Goal: Task Accomplishment & Management: Manage account settings

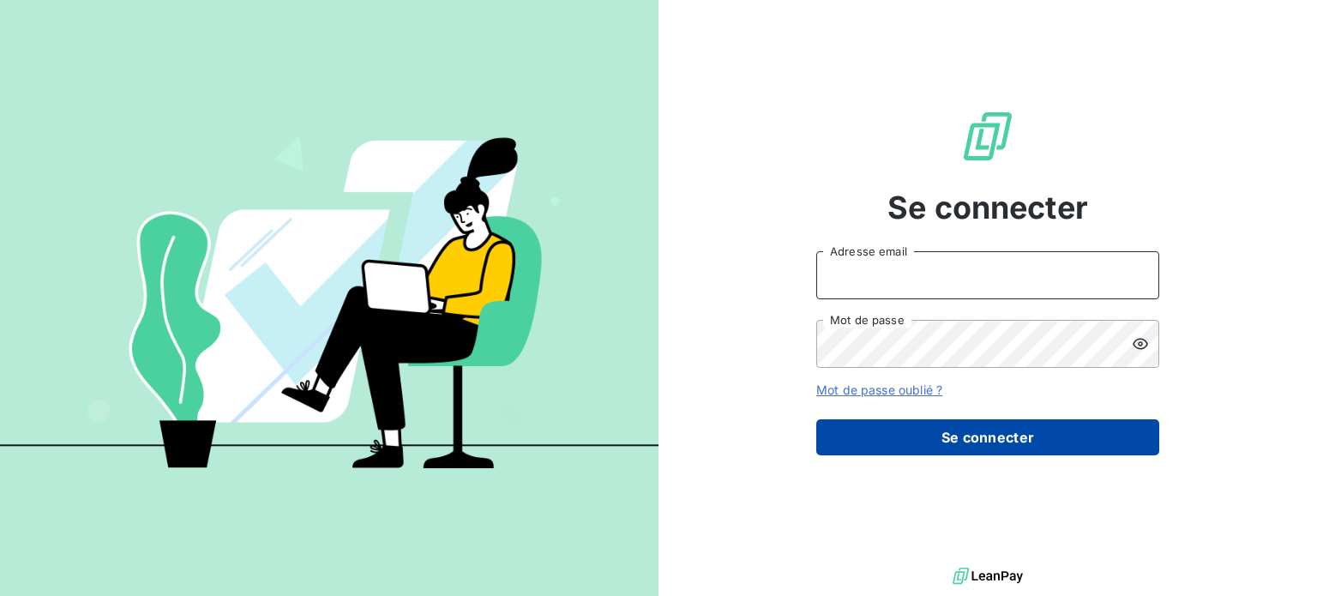
type input "[PERSON_NAME][EMAIL_ADDRESS][DOMAIN_NAME]"
click at [989, 435] on button "Se connecter" at bounding box center [987, 437] width 343 height 36
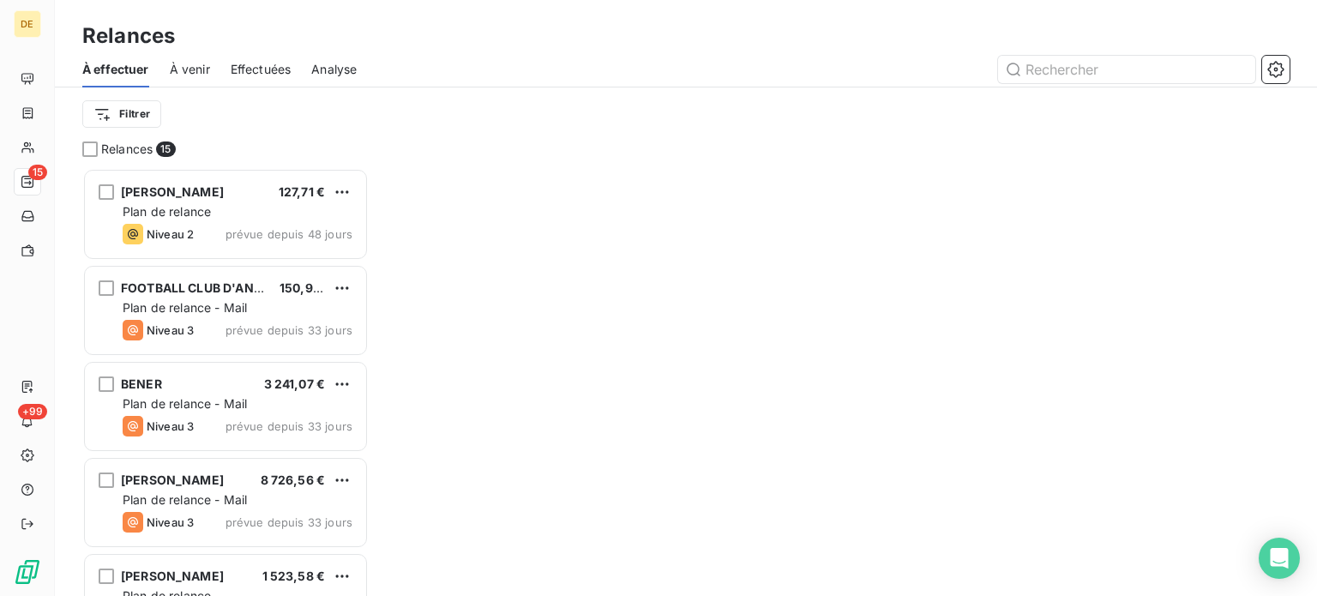
scroll to position [415, 273]
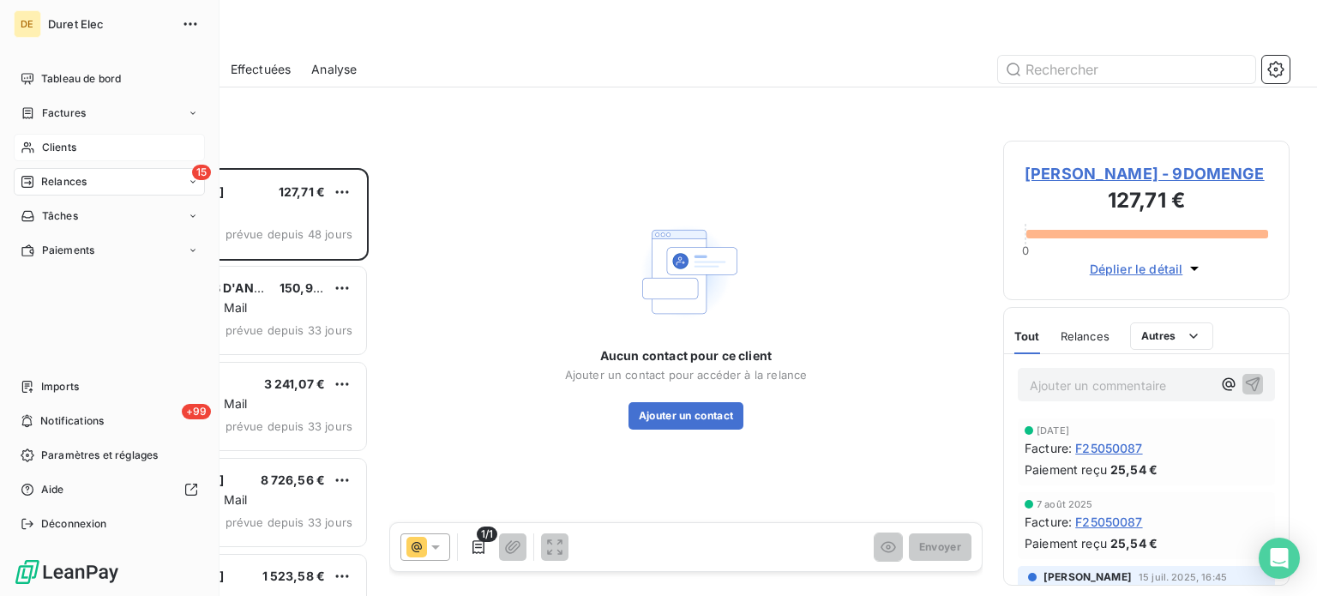
click at [79, 146] on div "Clients" at bounding box center [109, 147] width 191 height 27
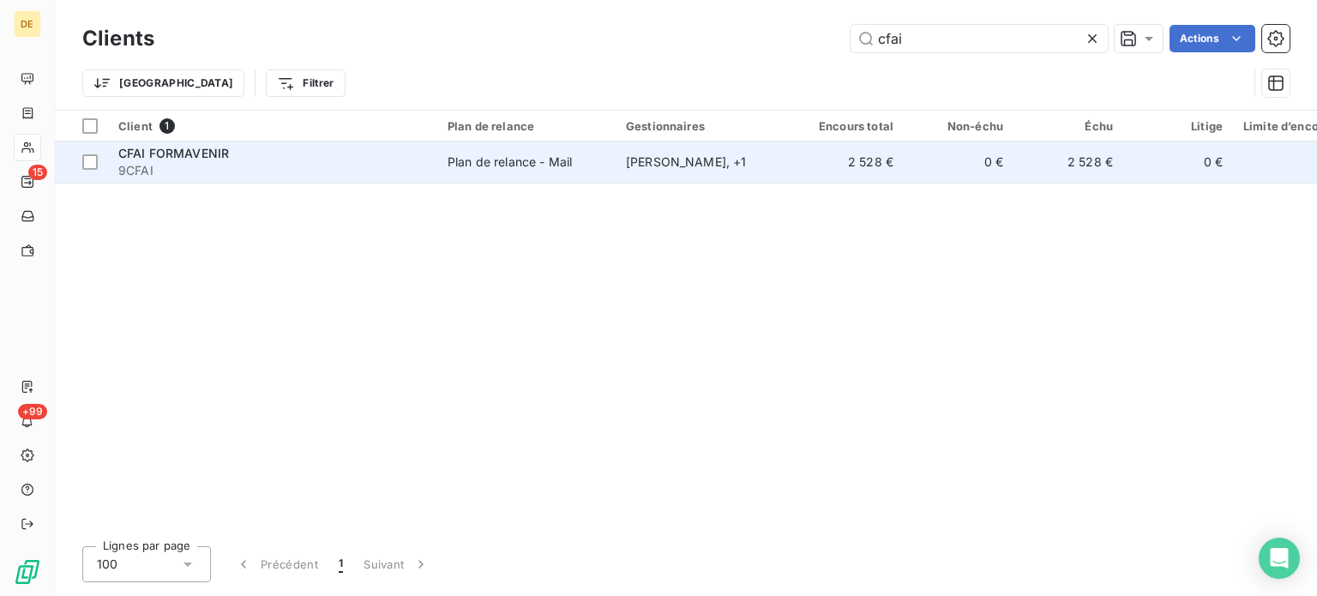
type input "cfai"
click at [518, 177] on td "Plan de relance - Mail" at bounding box center [526, 161] width 178 height 41
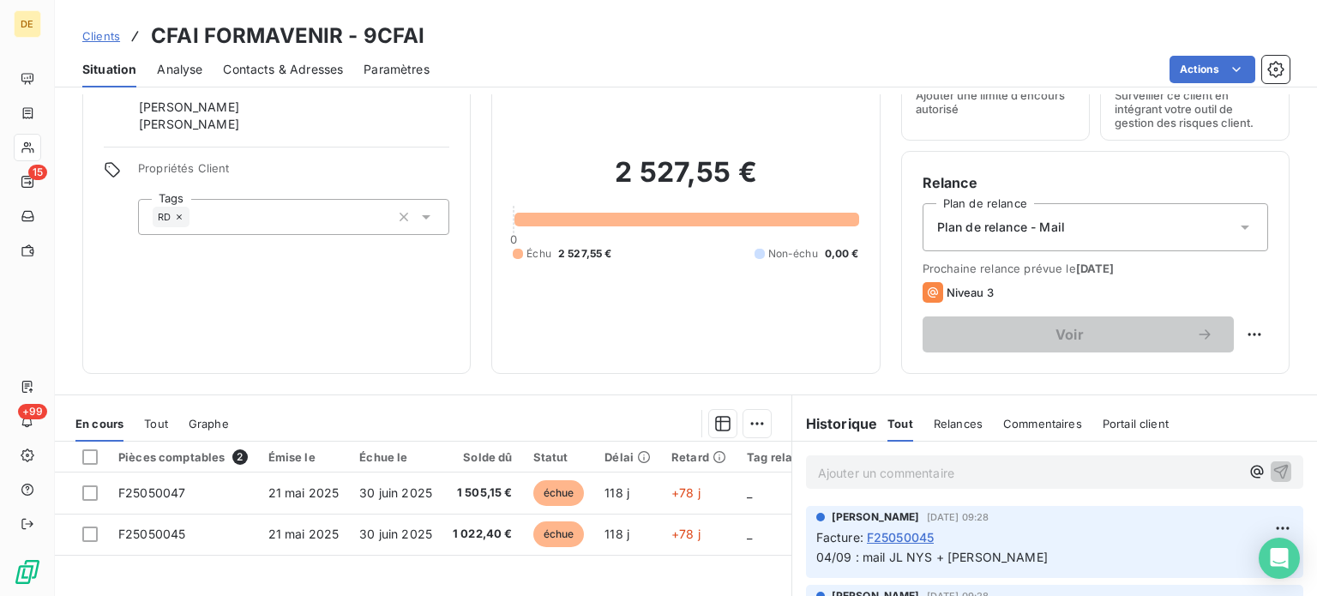
scroll to position [257, 0]
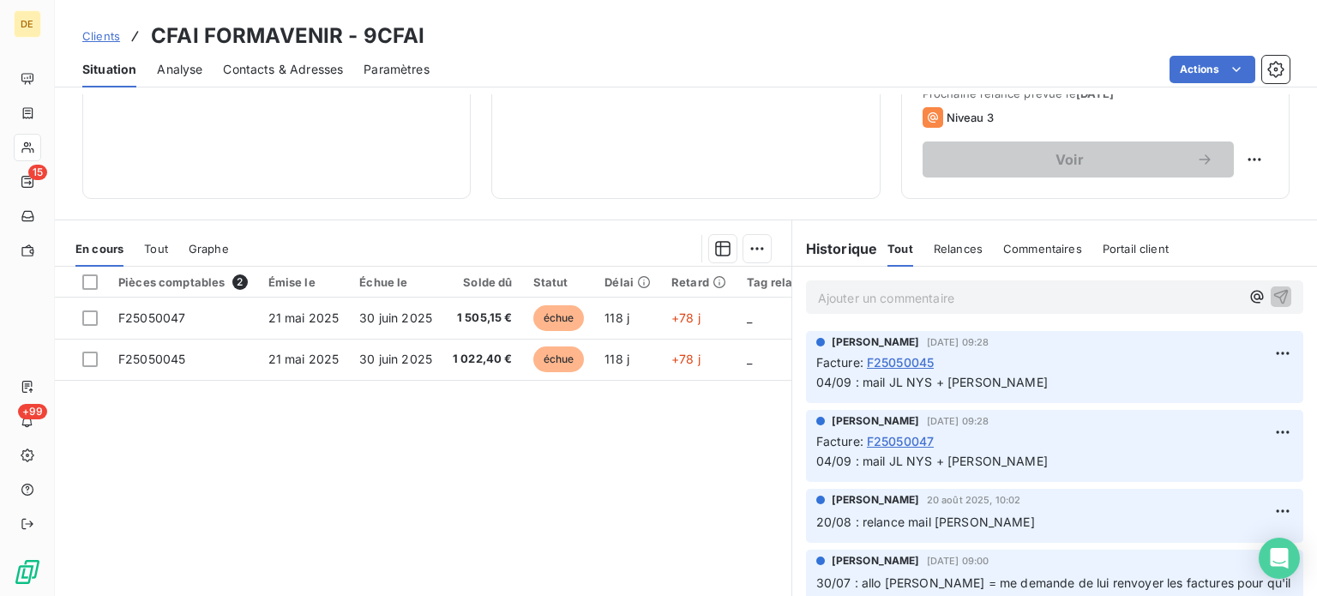
click at [822, 304] on p "Ajouter un commentaire ﻿" at bounding box center [1029, 297] width 422 height 21
click at [1273, 293] on icon "button" at bounding box center [1281, 295] width 17 height 17
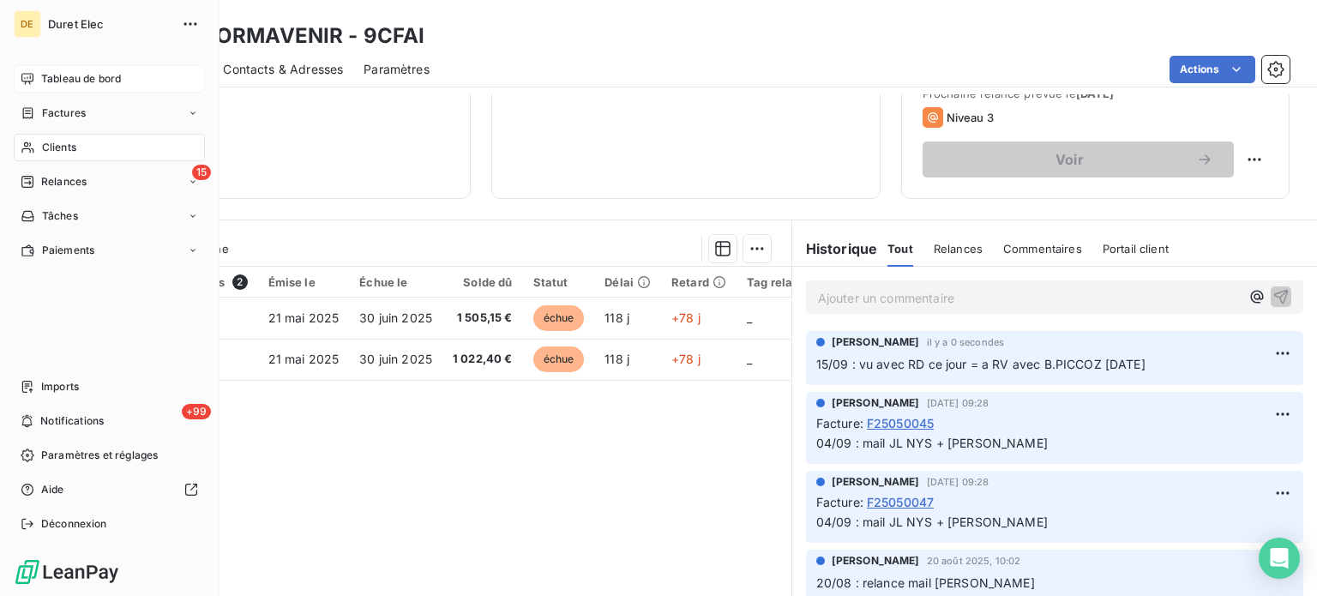
click at [93, 81] on span "Tableau de bord" at bounding box center [81, 78] width 80 height 15
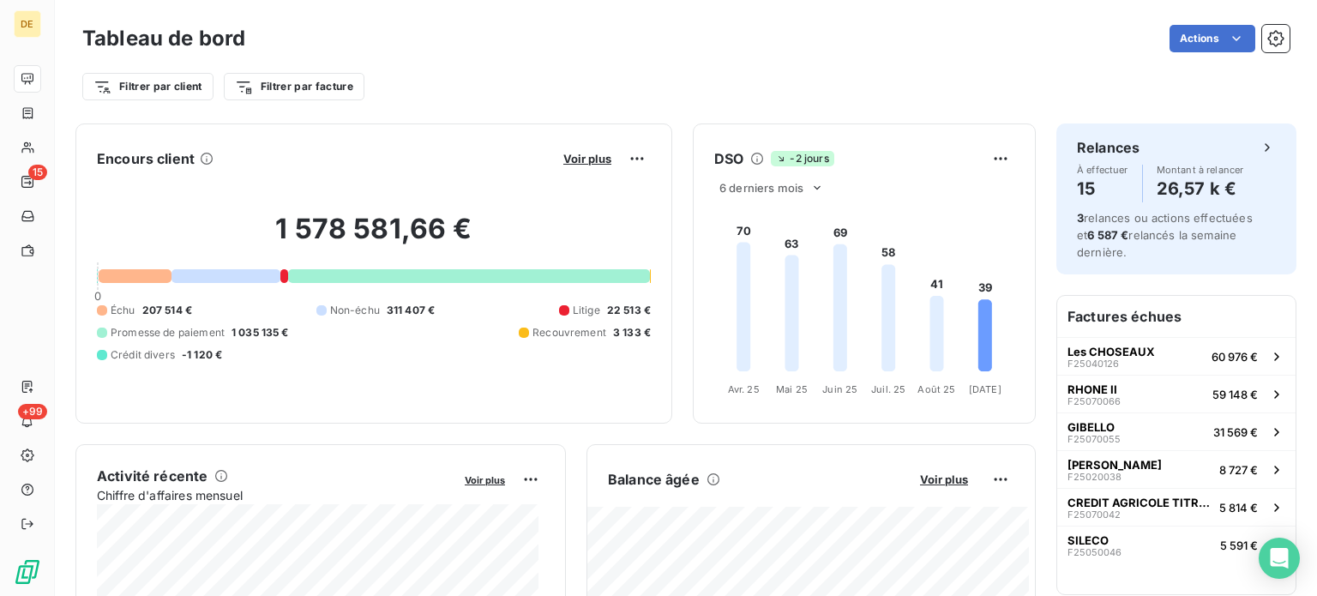
scroll to position [172, 0]
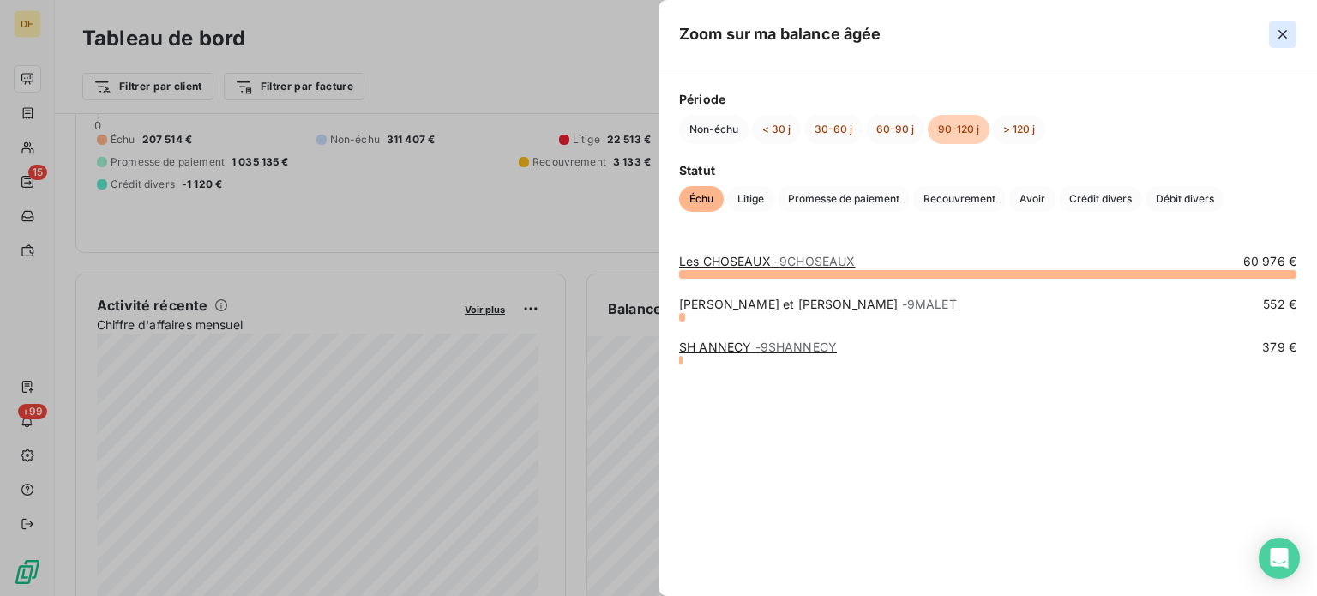
click at [1281, 33] on icon "button" at bounding box center [1282, 34] width 17 height 17
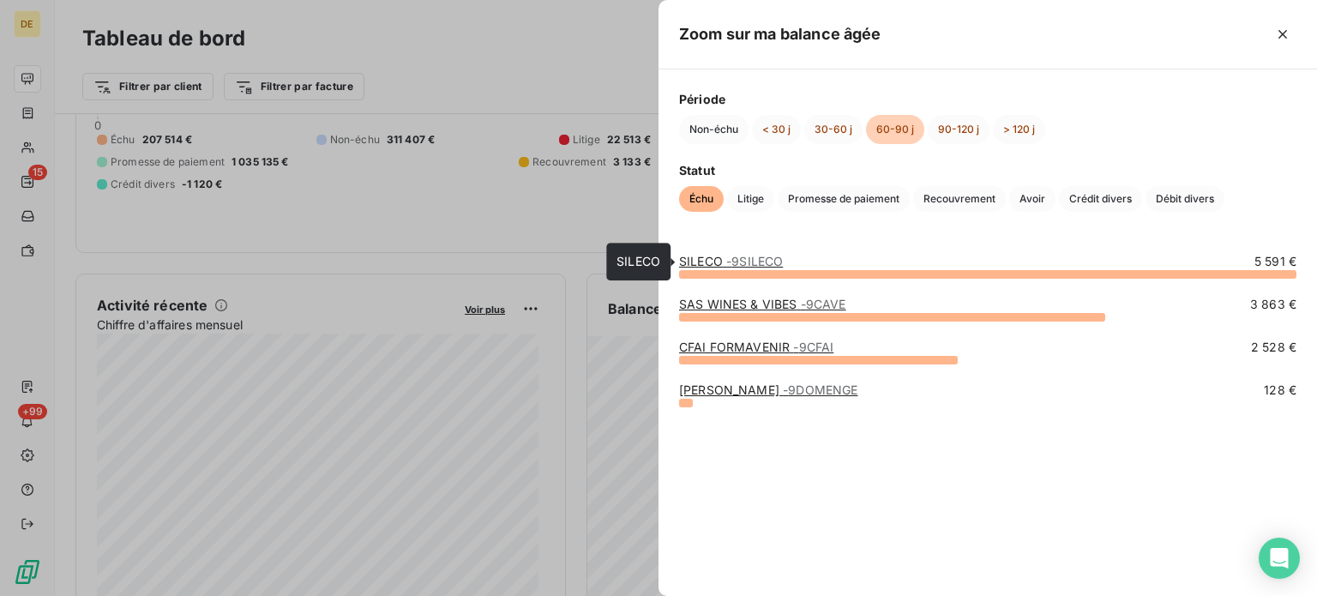
click at [732, 260] on span "- 9SILECO" at bounding box center [754, 261] width 57 height 15
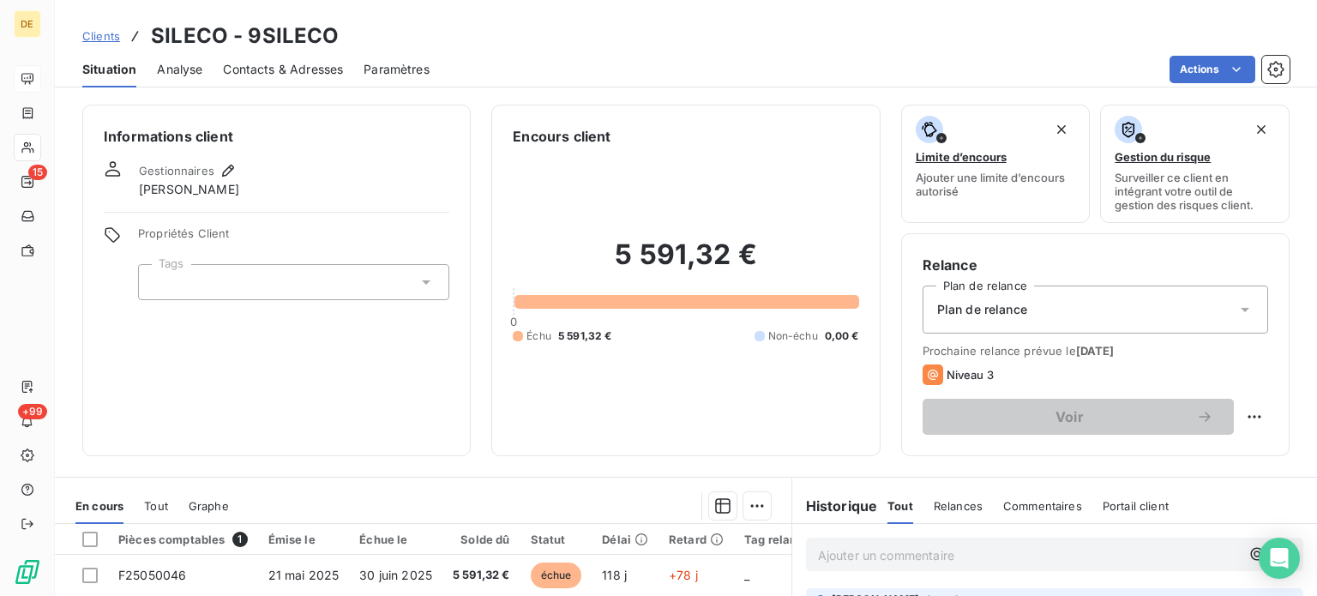
click at [844, 561] on p "Ajouter un commentaire ﻿" at bounding box center [1029, 555] width 422 height 21
drag, startPoint x: 1249, startPoint y: 545, endPoint x: 1250, endPoint y: 558, distance: 13.0
click at [1273, 558] on icon "button" at bounding box center [1281, 553] width 17 height 17
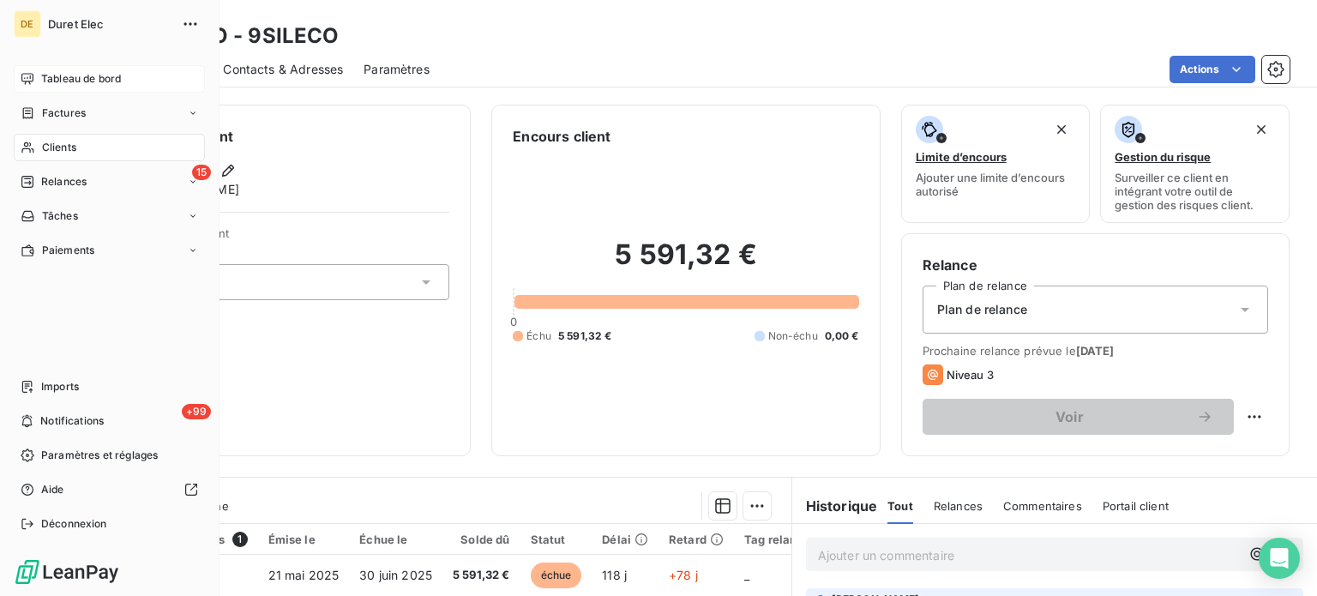
click at [65, 85] on span "Tableau de bord" at bounding box center [81, 78] width 80 height 15
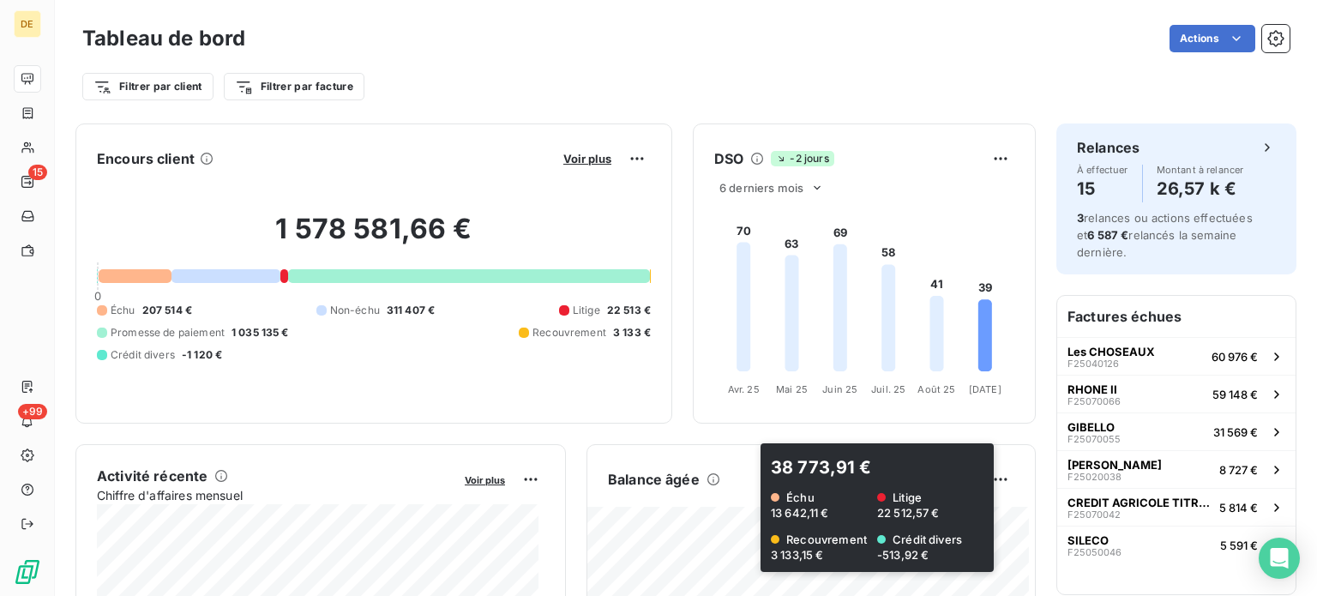
scroll to position [86, 0]
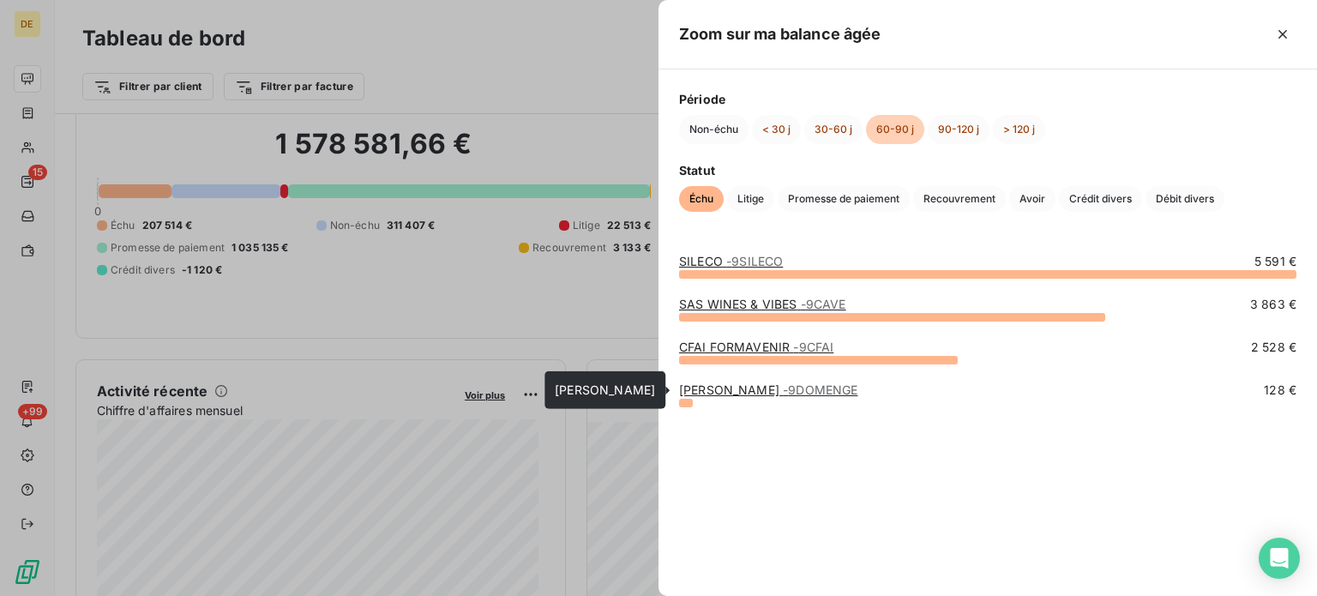
click at [702, 394] on link "[PERSON_NAME] - 9DOMENGE" at bounding box center [768, 389] width 178 height 15
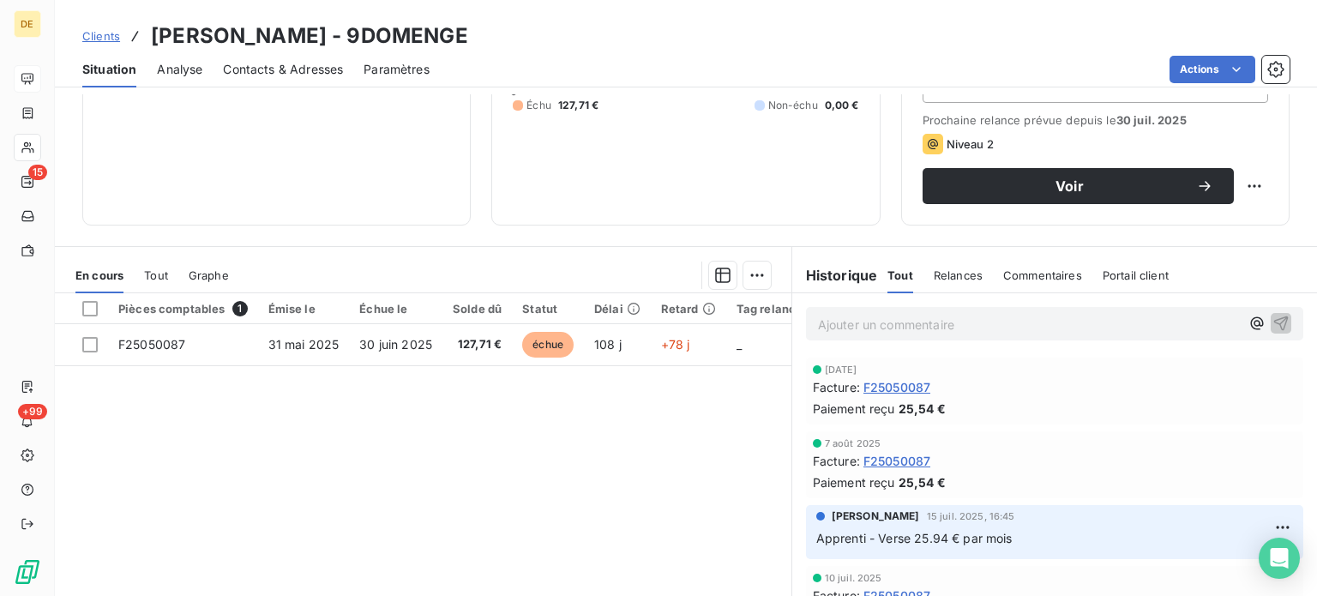
scroll to position [309, 0]
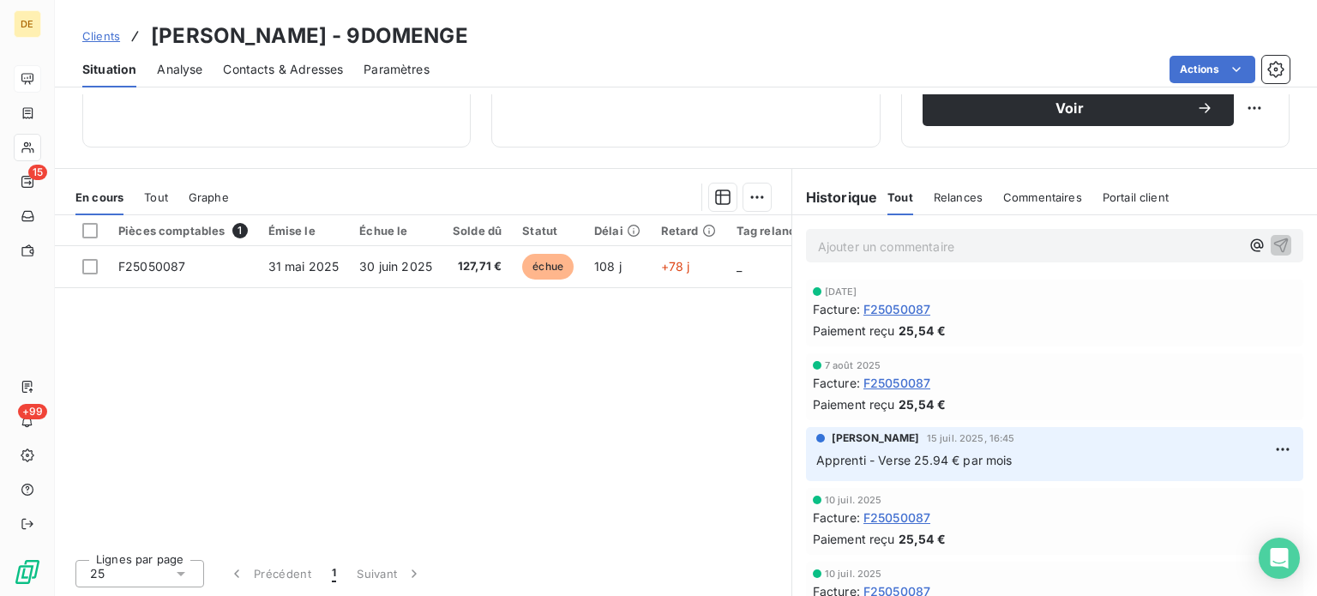
click at [295, 429] on div "Pièces comptables 1 Émise le Échue le Solde dû Statut Délai Retard Tag relance …" at bounding box center [423, 380] width 737 height 330
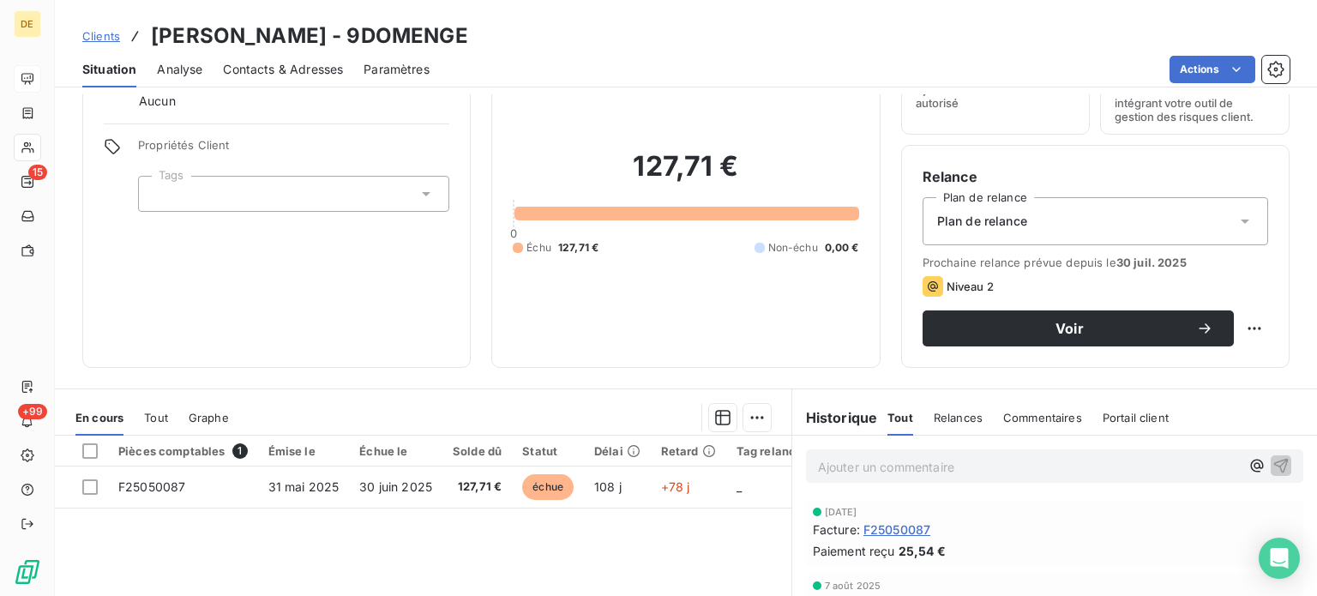
scroll to position [0, 0]
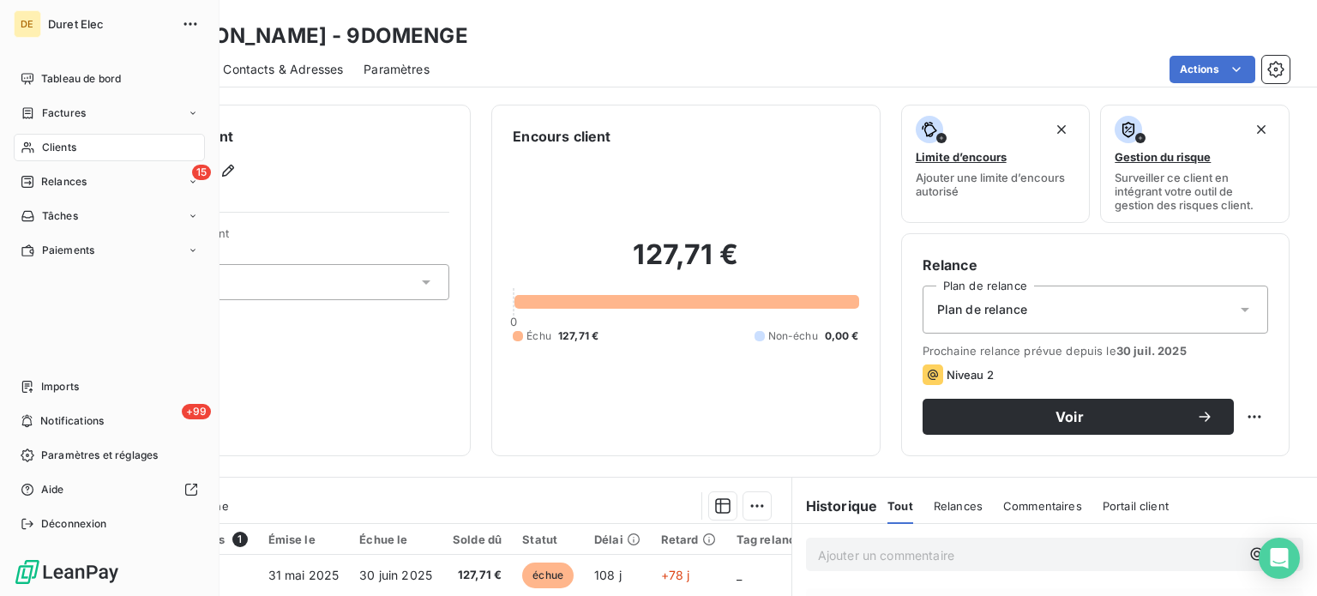
drag, startPoint x: 99, startPoint y: 78, endPoint x: 146, endPoint y: 130, distance: 69.9
click at [100, 78] on span "Tableau de bord" at bounding box center [81, 78] width 80 height 15
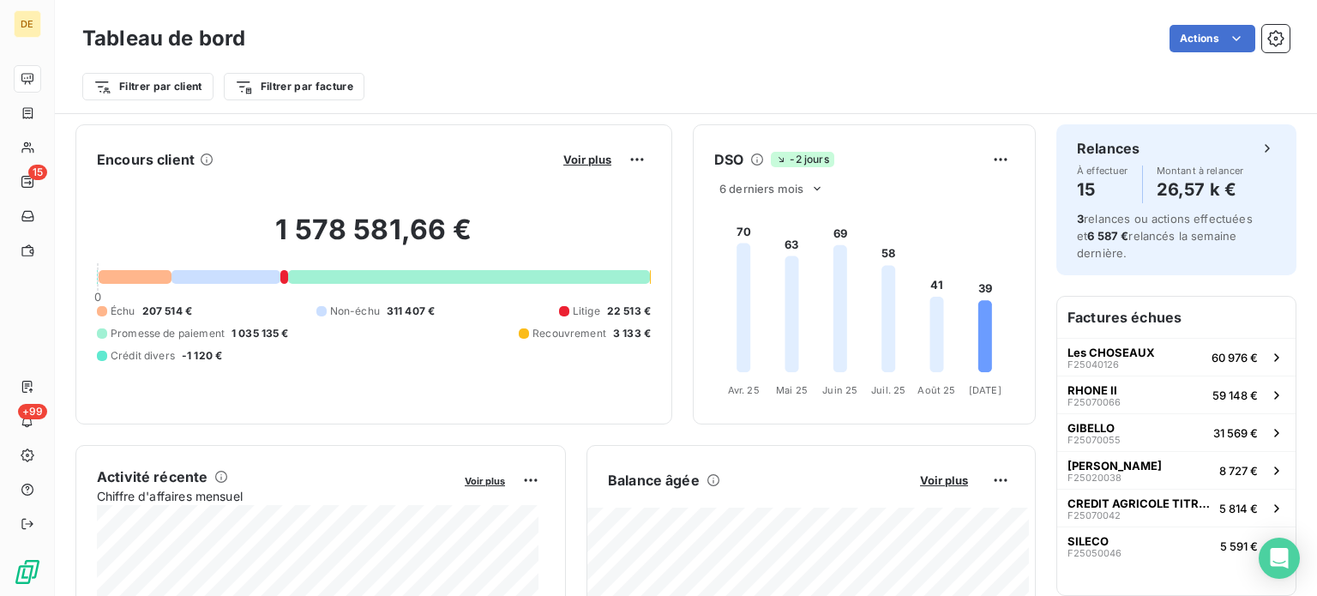
scroll to position [172, 0]
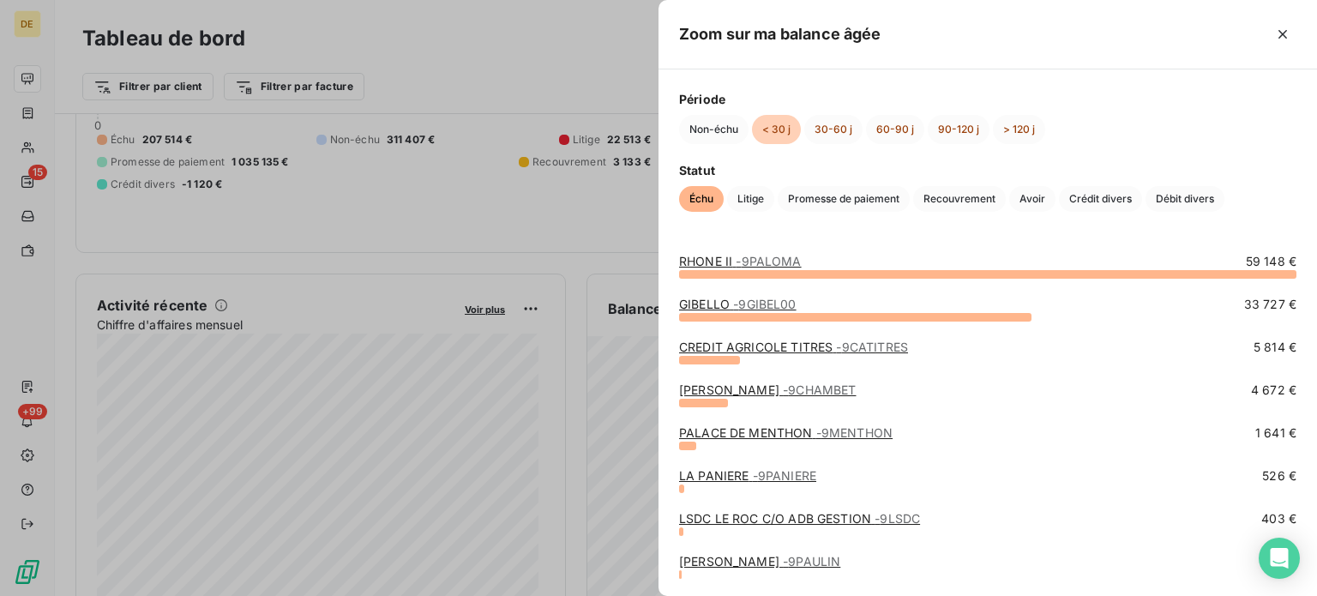
click at [760, 519] on link "LSDC LE ROC C/O ADB GESTION - 9LSDC" at bounding box center [799, 518] width 241 height 15
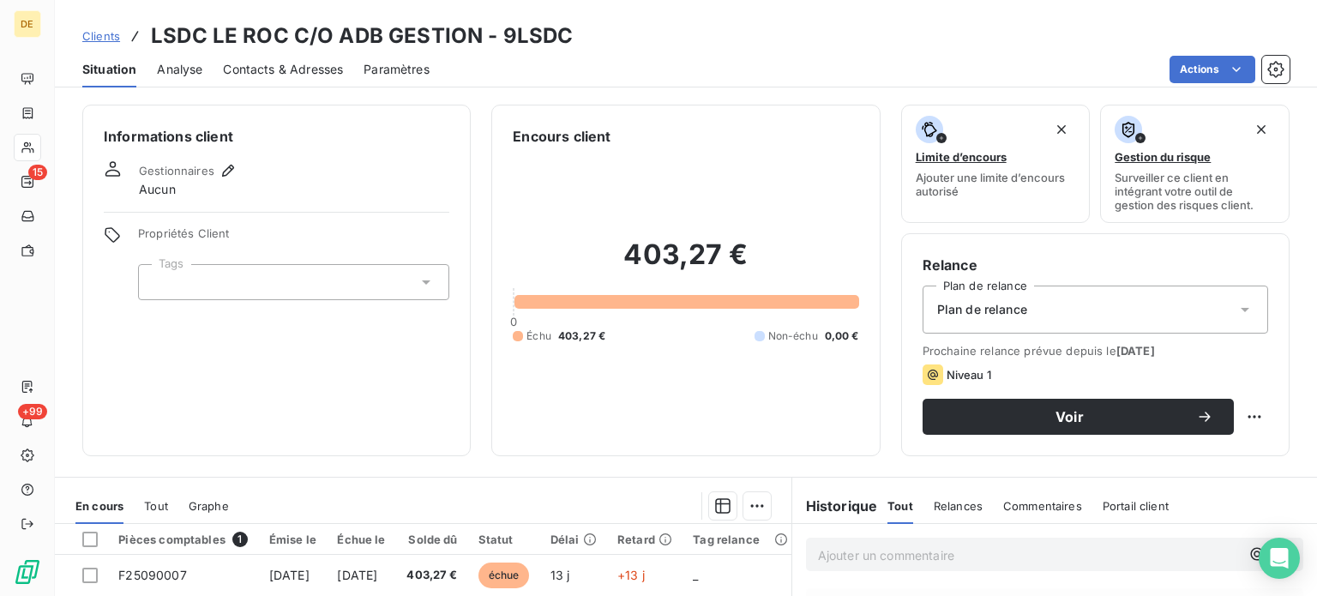
click at [1237, 316] on icon at bounding box center [1245, 309] width 17 height 17
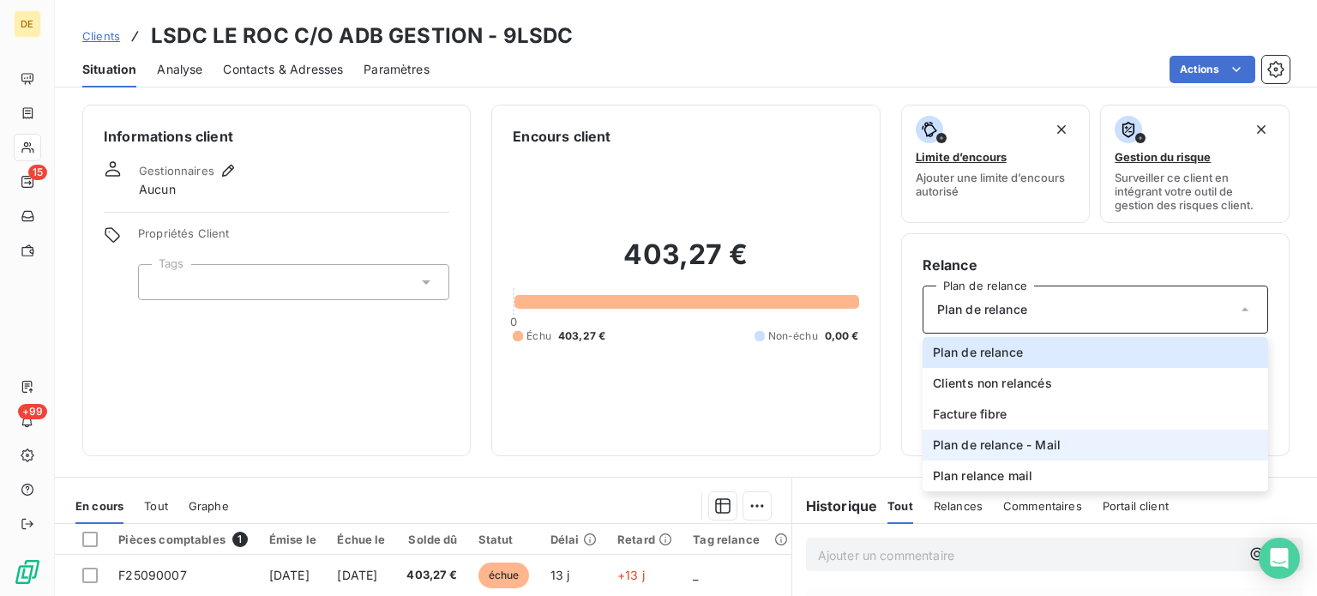
click at [1077, 445] on li "Plan de relance - Mail" at bounding box center [1096, 445] width 346 height 31
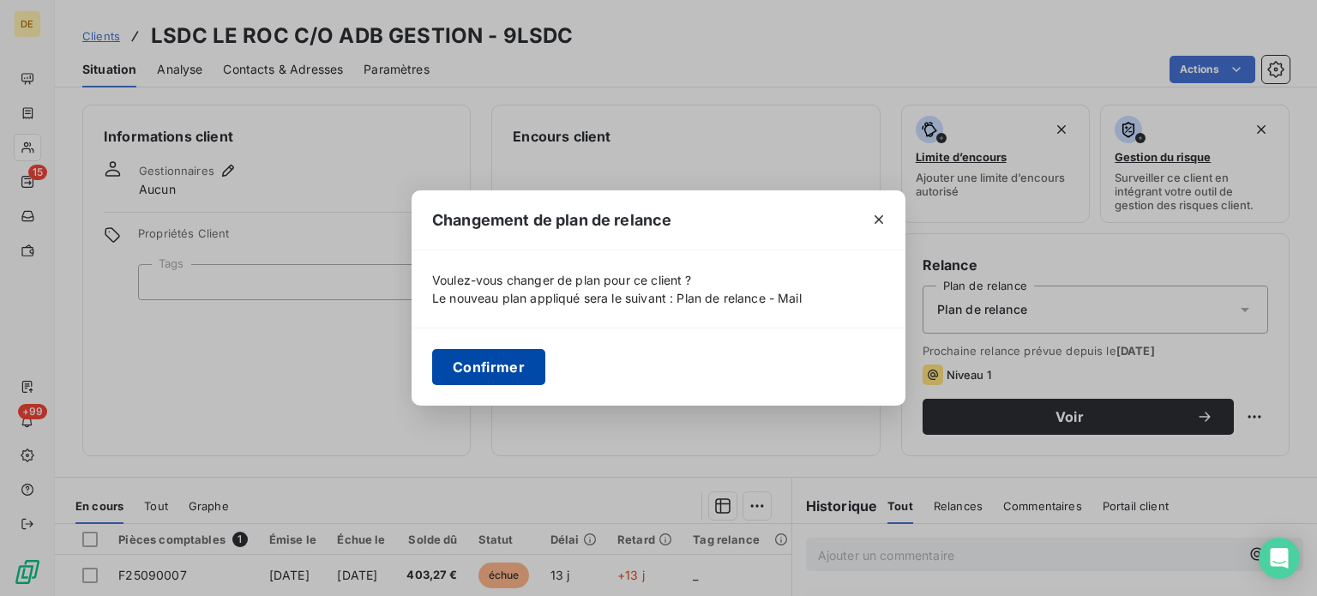
click at [491, 370] on button "Confirmer" at bounding box center [488, 367] width 113 height 36
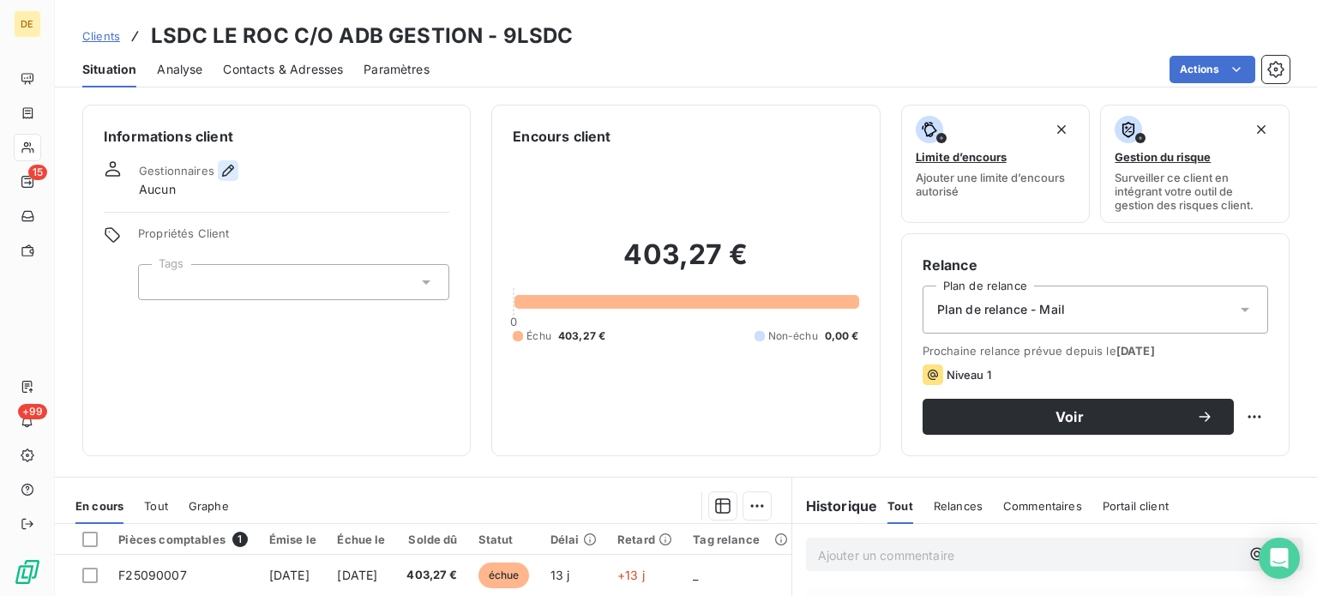
click at [226, 169] on icon "button" at bounding box center [228, 170] width 17 height 17
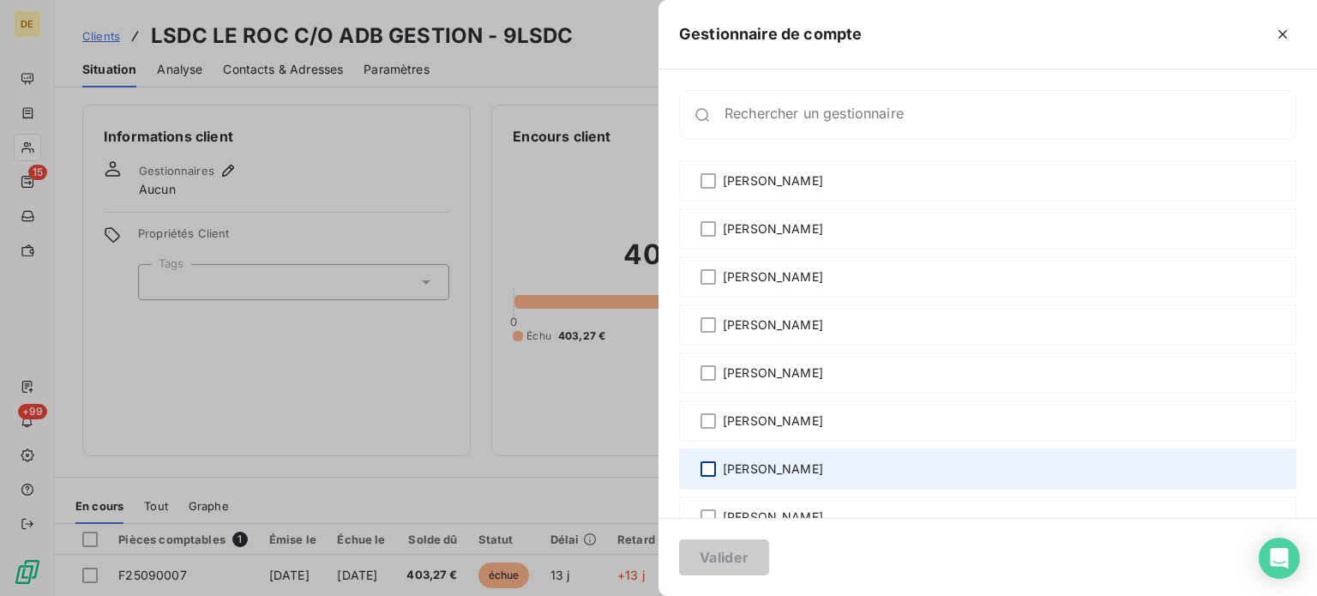
click at [707, 466] on div at bounding box center [708, 468] width 15 height 15
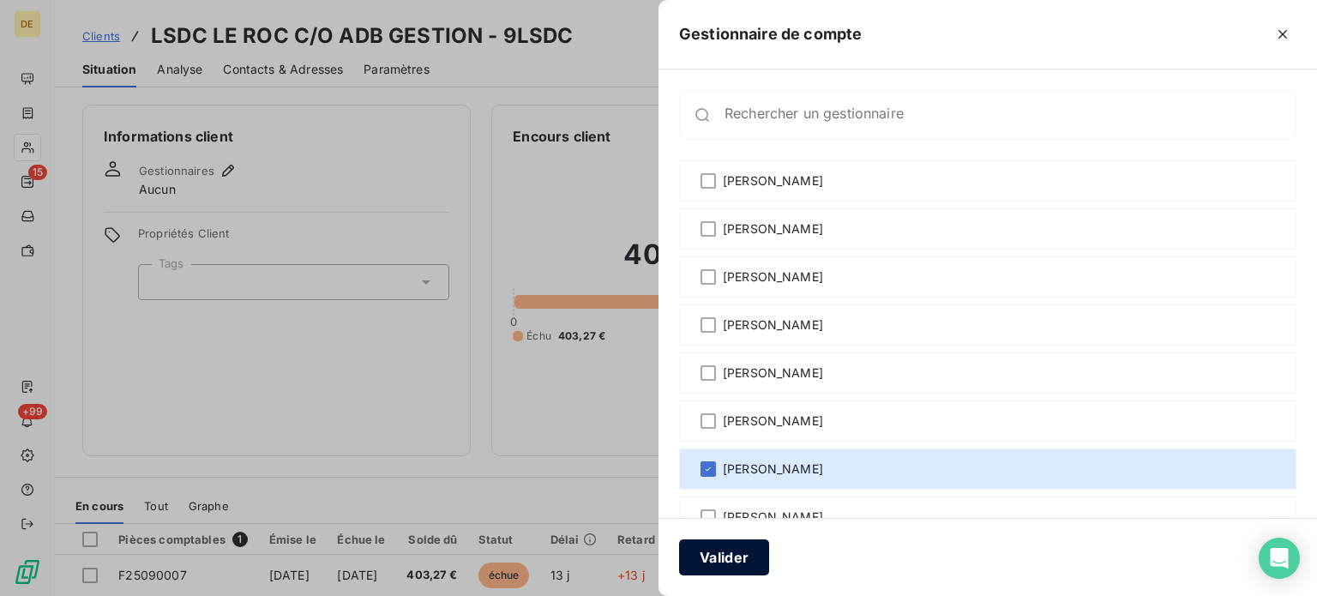
click at [739, 548] on button "Valider" at bounding box center [724, 557] width 90 height 36
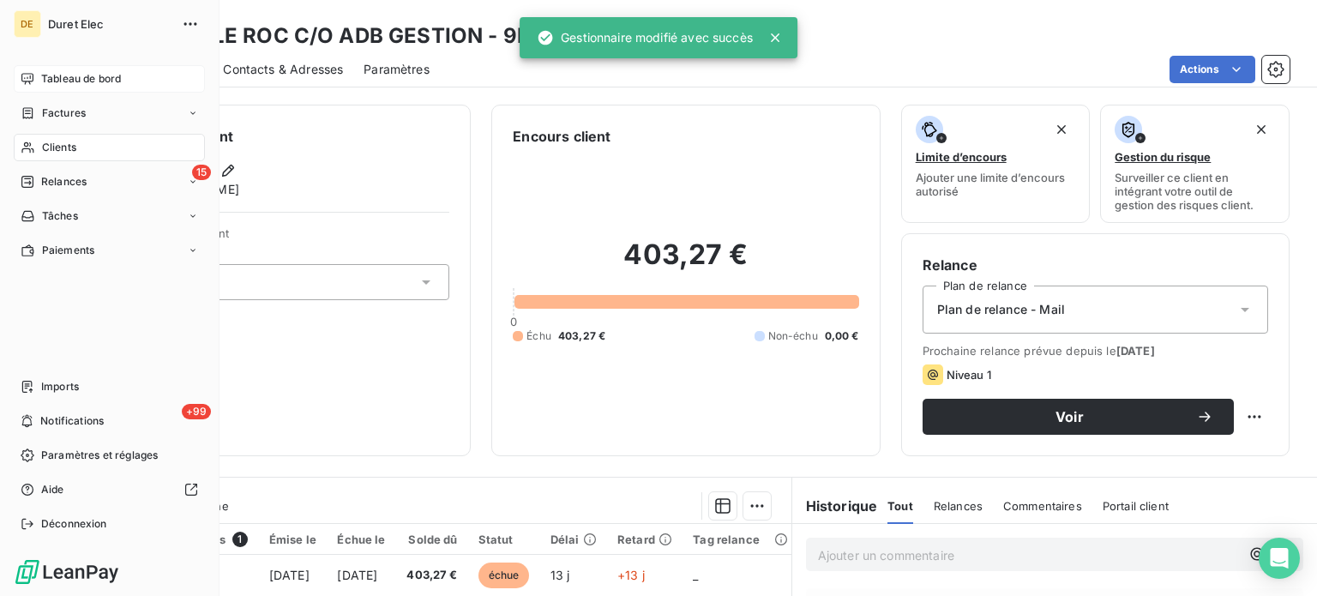
click at [50, 75] on span "Tableau de bord" at bounding box center [81, 78] width 80 height 15
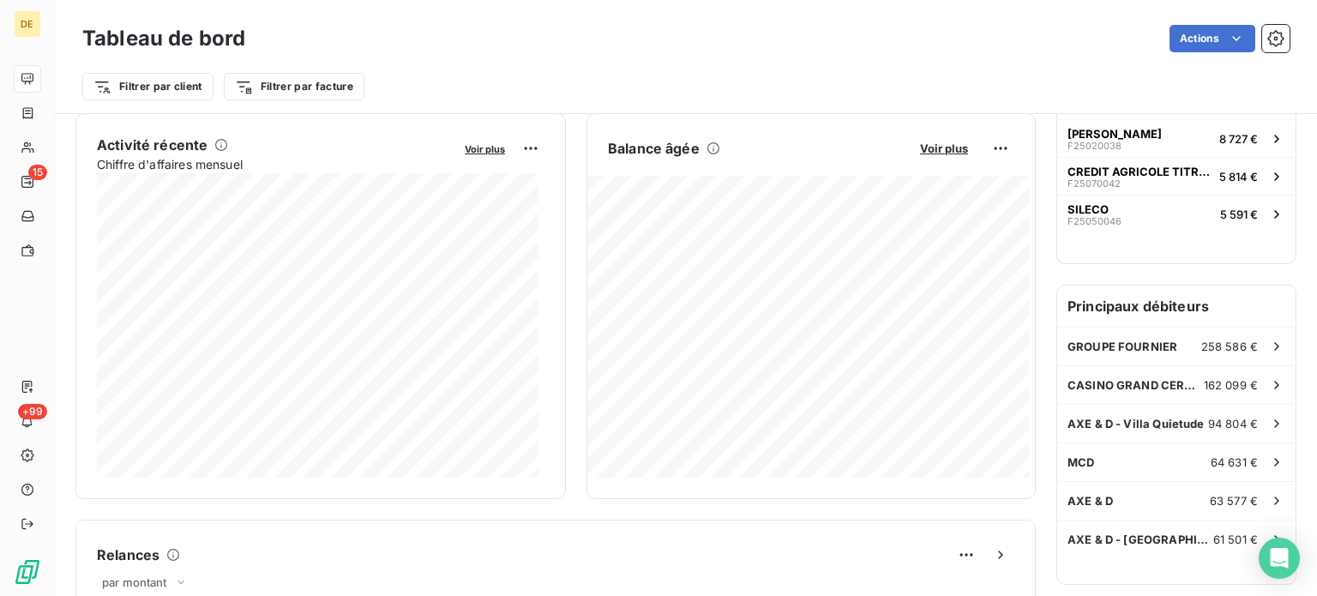
scroll to position [343, 0]
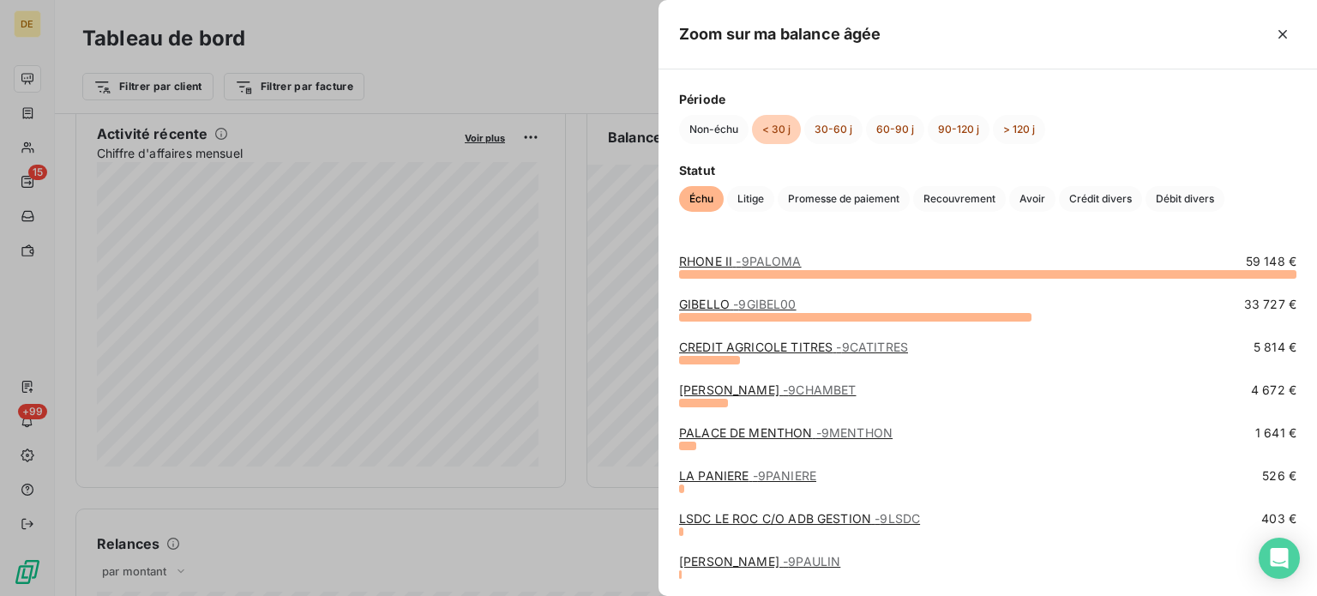
click at [852, 434] on span "- 9MENTHON" at bounding box center [854, 432] width 76 height 15
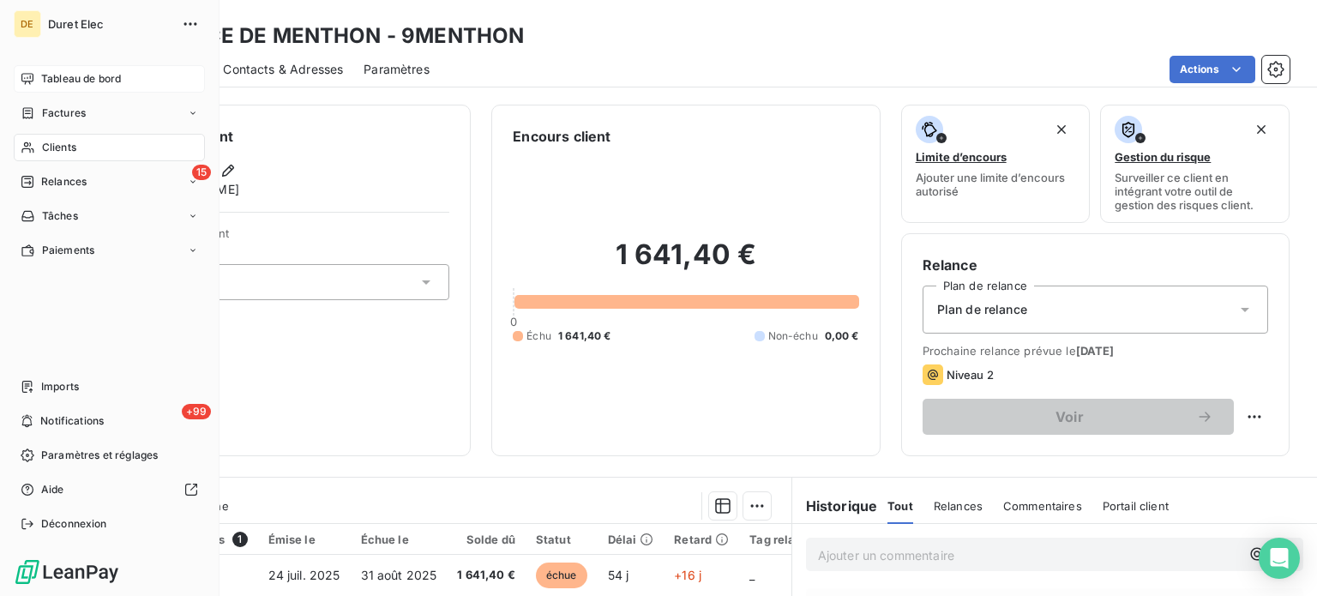
click at [75, 81] on span "Tableau de bord" at bounding box center [81, 78] width 80 height 15
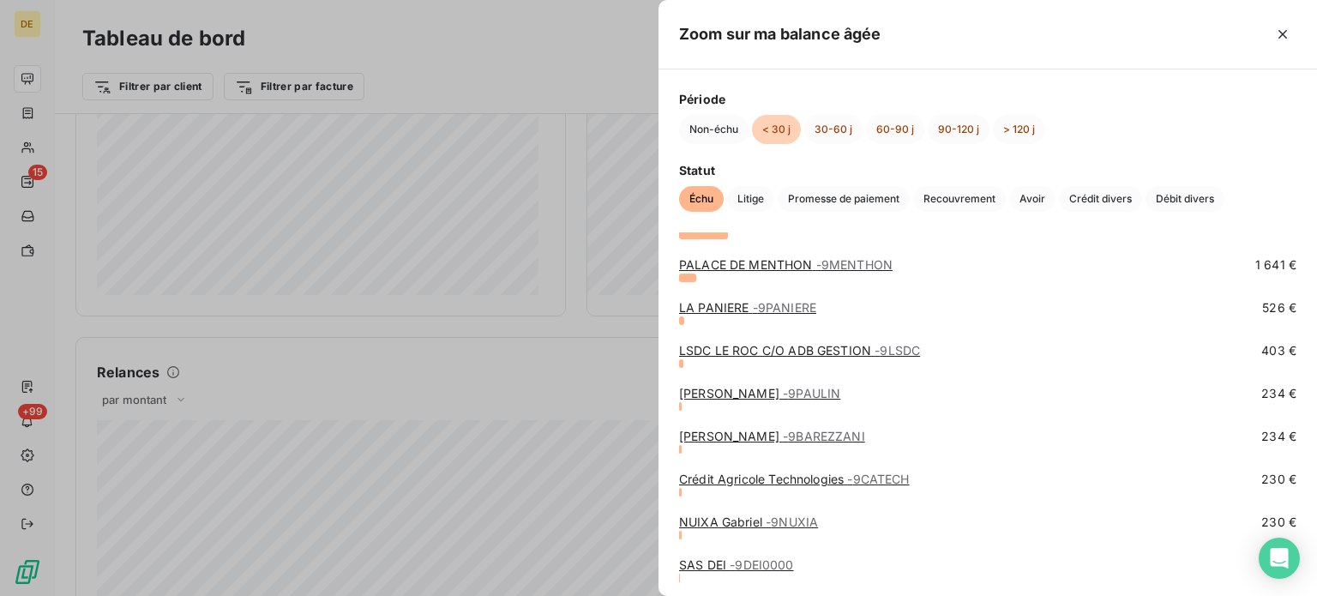
scroll to position [172, 0]
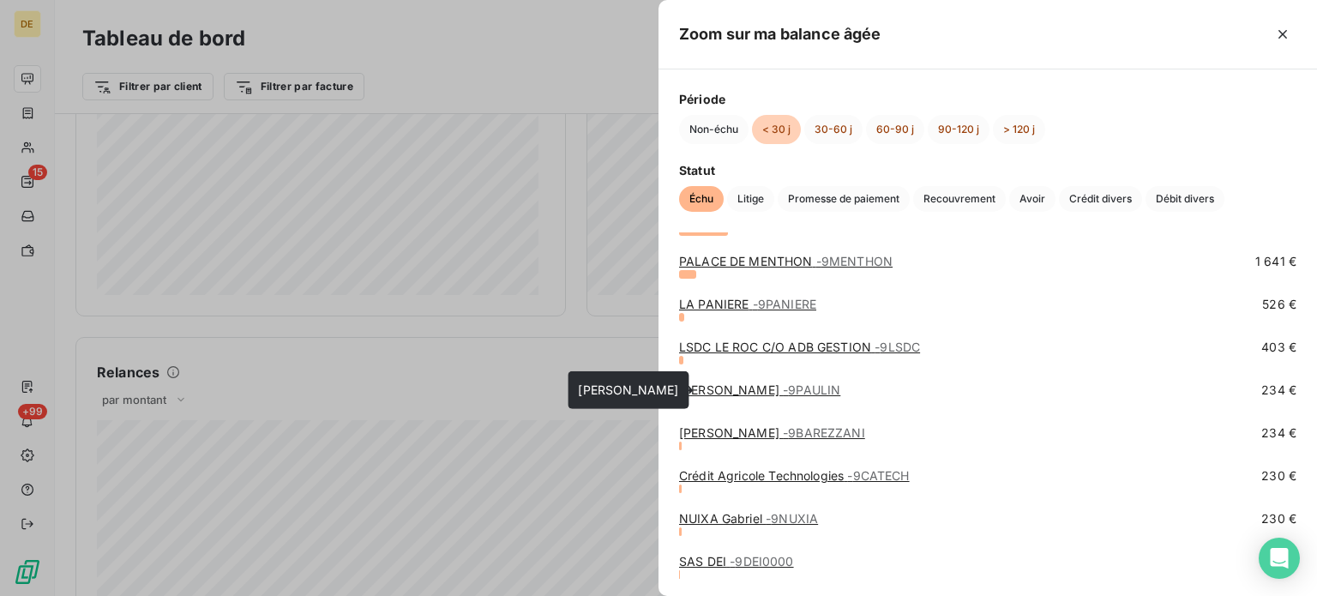
click at [785, 387] on span "- 9PAULIN" at bounding box center [811, 389] width 57 height 15
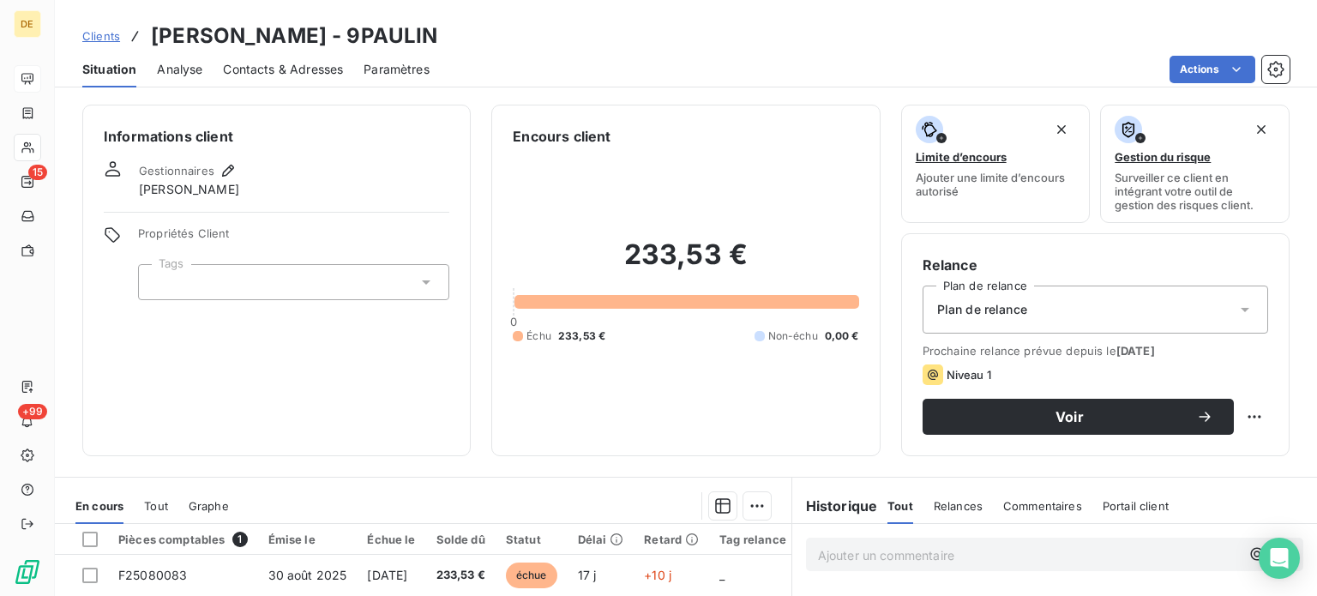
click at [1237, 306] on icon at bounding box center [1245, 309] width 17 height 17
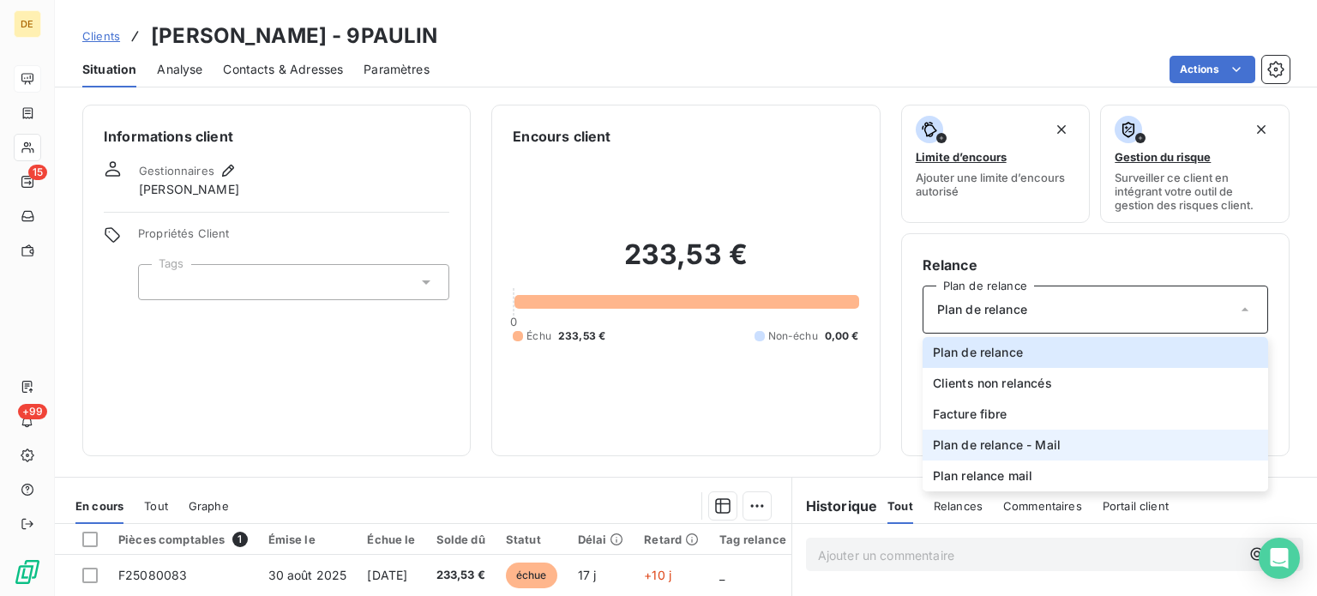
click at [1039, 434] on li "Plan de relance - Mail" at bounding box center [1096, 445] width 346 height 31
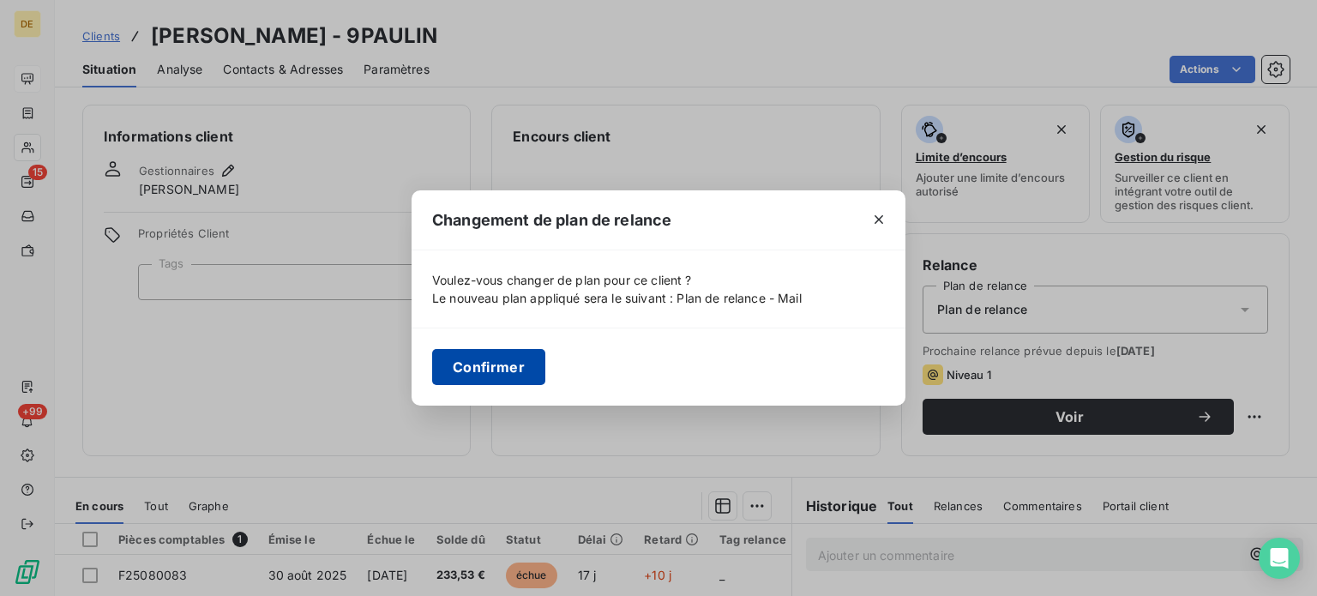
click at [512, 375] on button "Confirmer" at bounding box center [488, 367] width 113 height 36
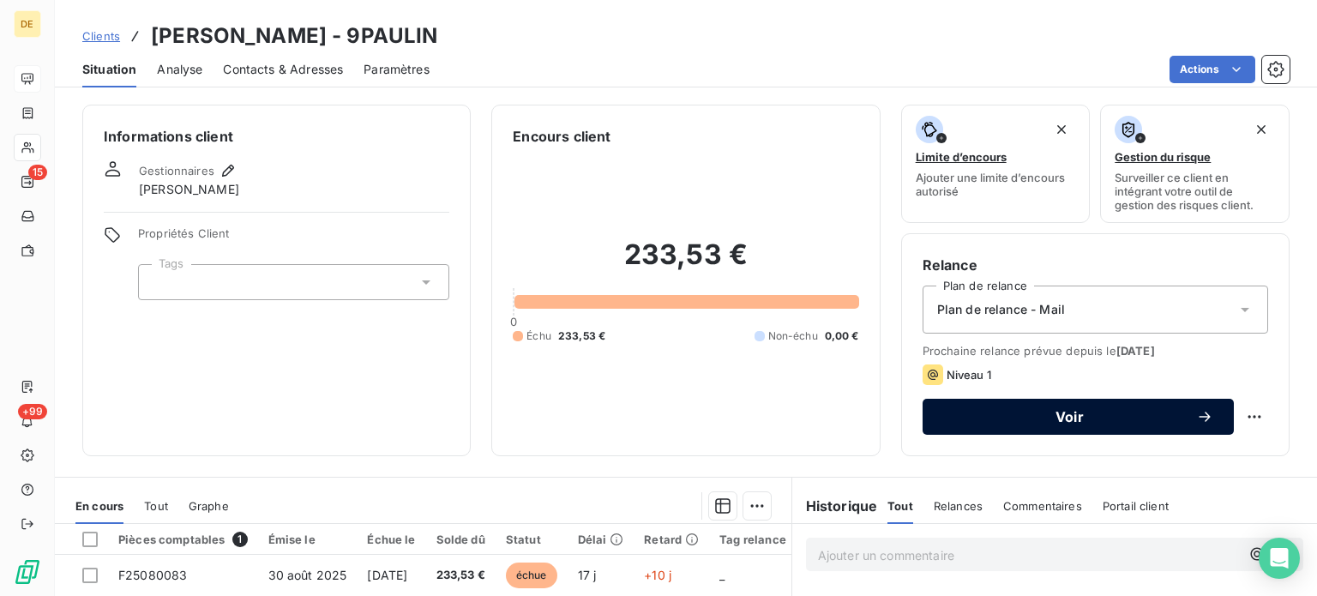
click at [1196, 414] on icon "button" at bounding box center [1204, 416] width 17 height 17
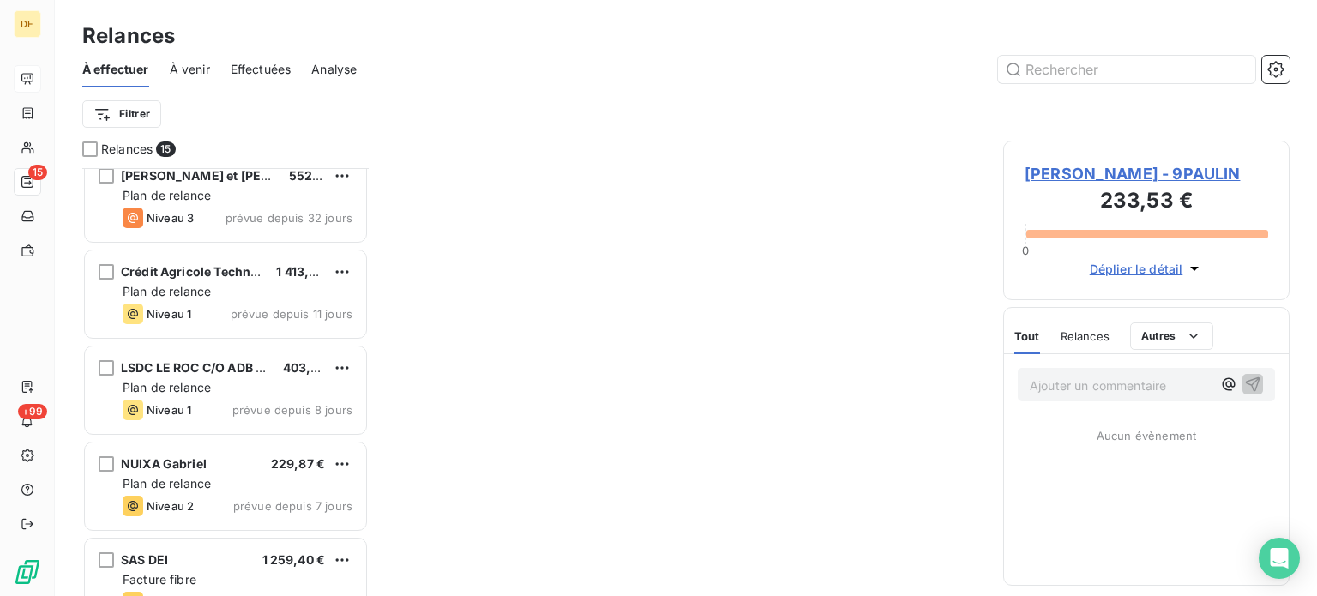
scroll to position [515, 0]
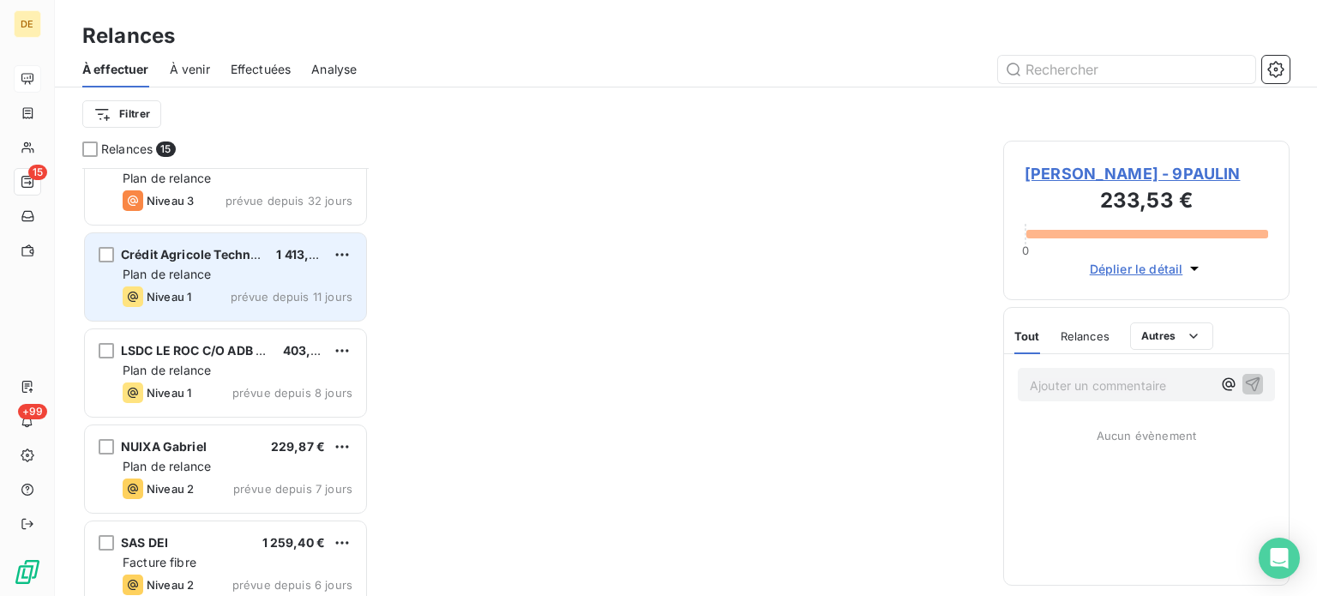
click at [225, 266] on div "Plan de relance" at bounding box center [238, 274] width 230 height 17
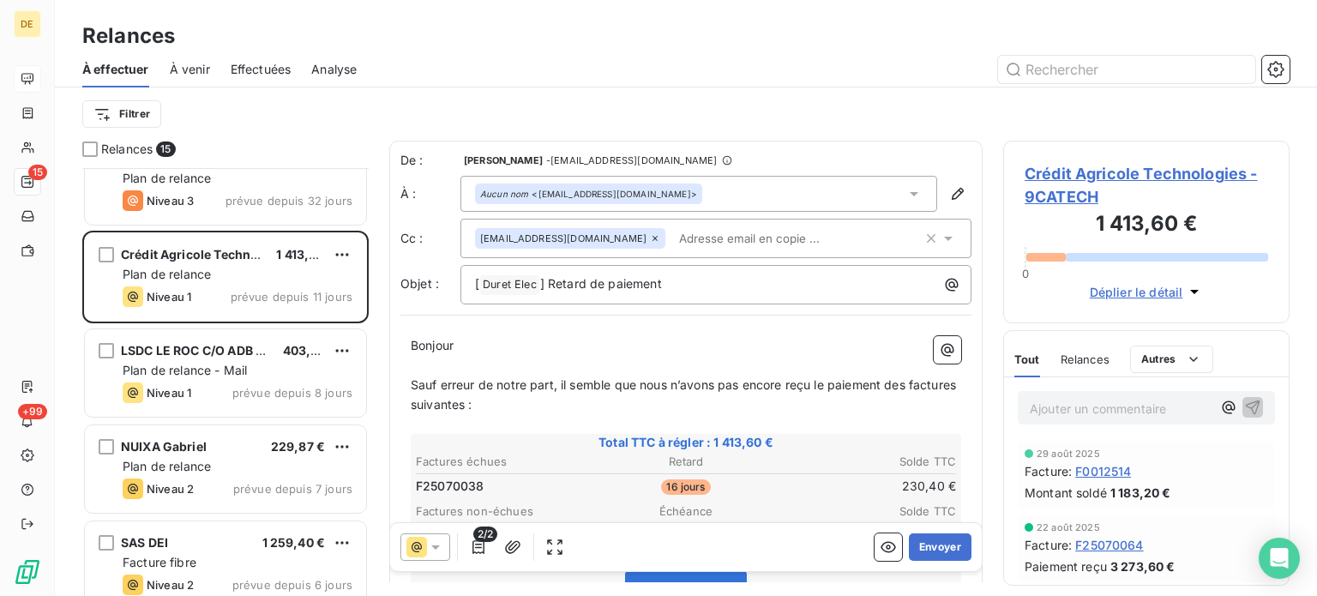
click at [1072, 171] on span "Crédit Agricole Technologies - 9CATECH" at bounding box center [1147, 185] width 244 height 46
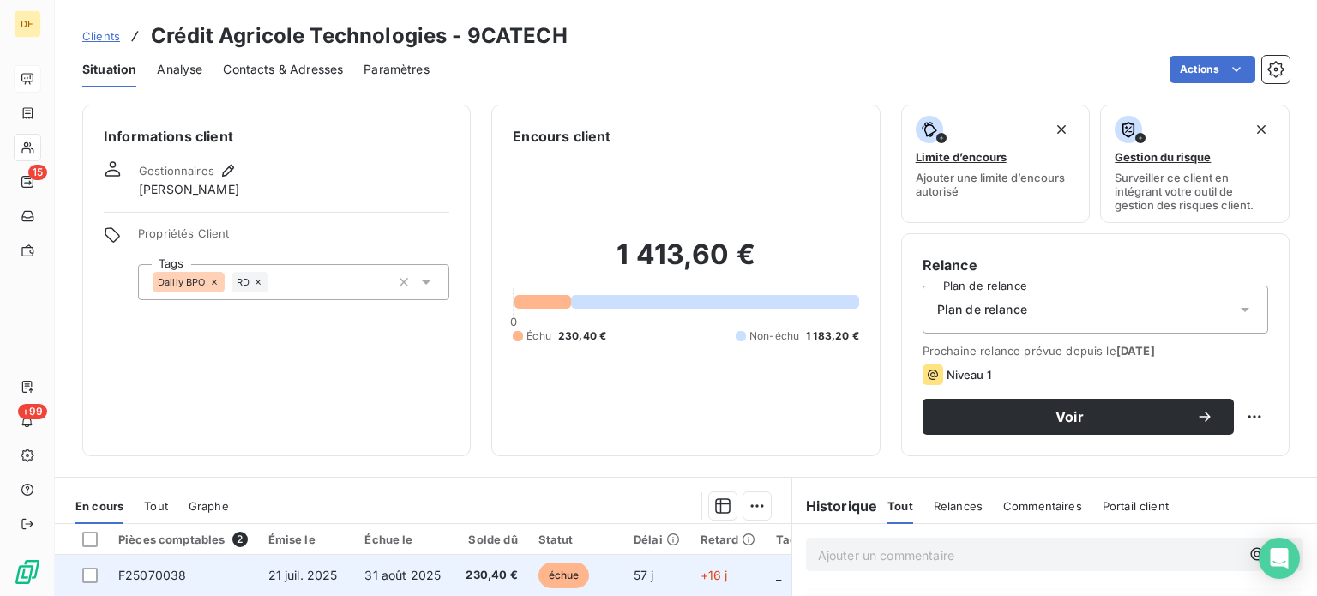
click at [512, 572] on span "230,40 €" at bounding box center [489, 575] width 57 height 17
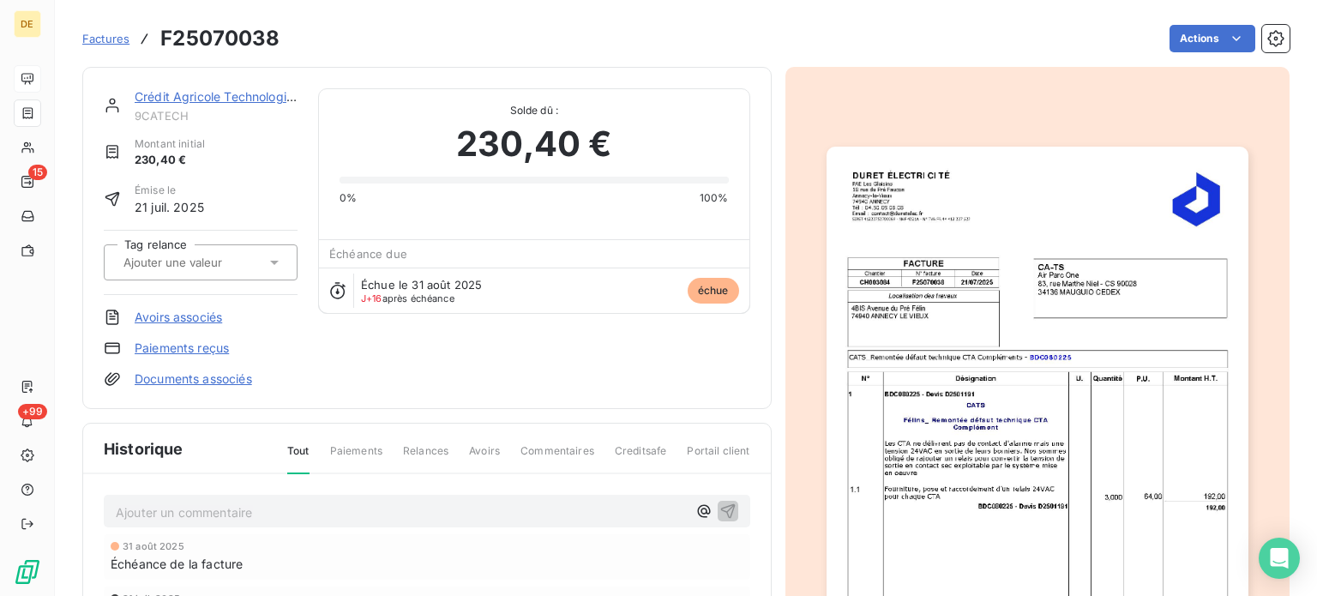
click at [137, 519] on p "Ajouter un commentaire ﻿" at bounding box center [401, 512] width 571 height 21
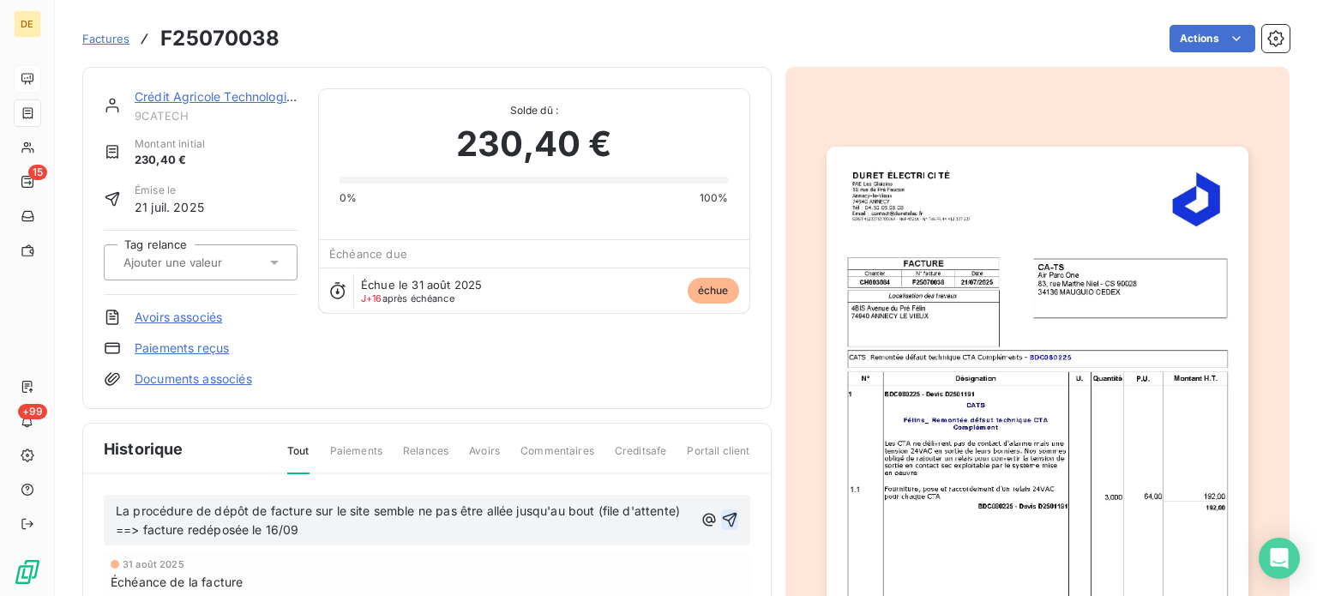
click at [725, 517] on icon "button" at bounding box center [729, 519] width 17 height 17
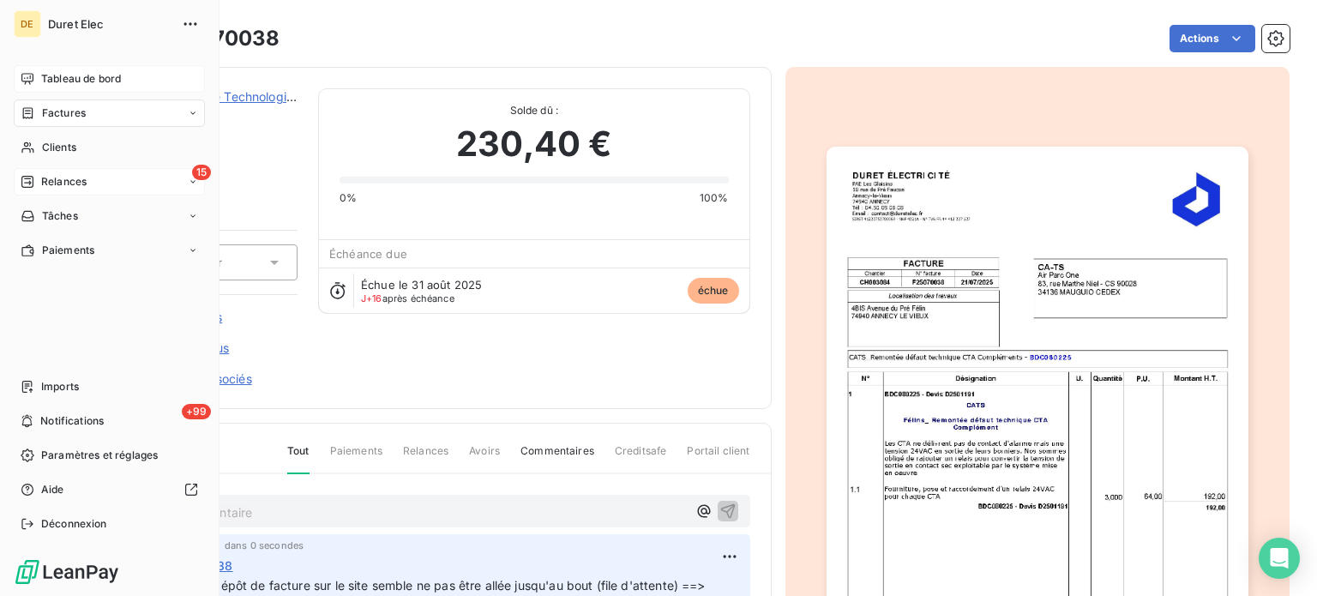
click at [75, 183] on span "Relances" at bounding box center [63, 181] width 45 height 15
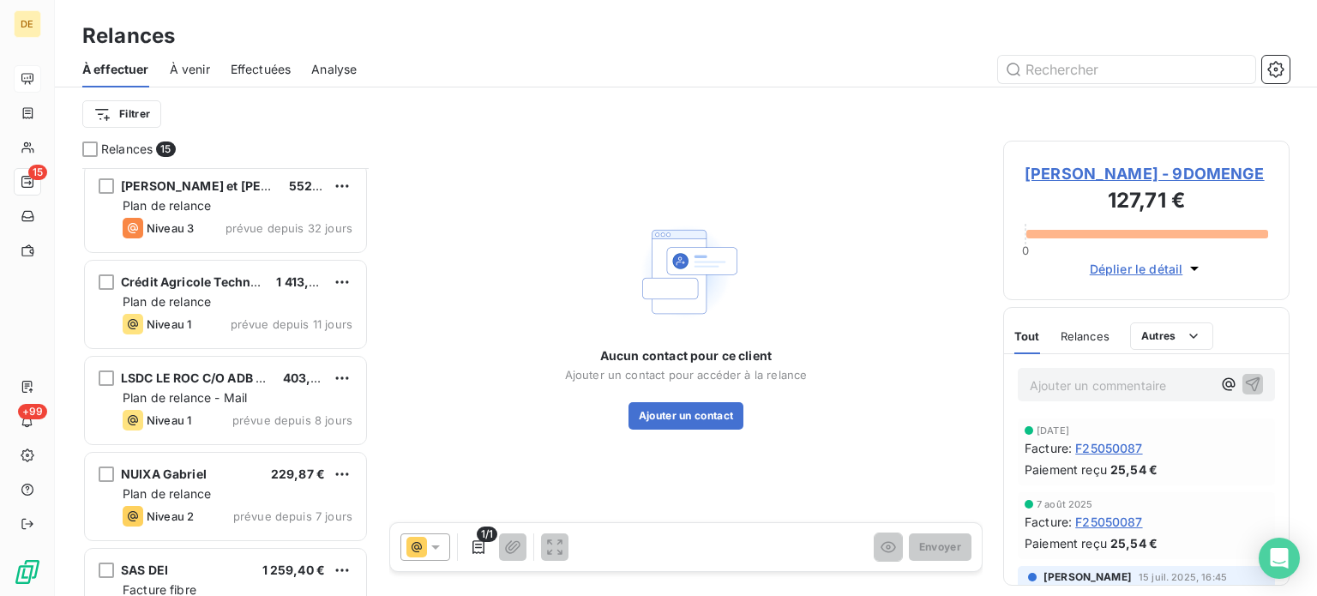
scroll to position [515, 0]
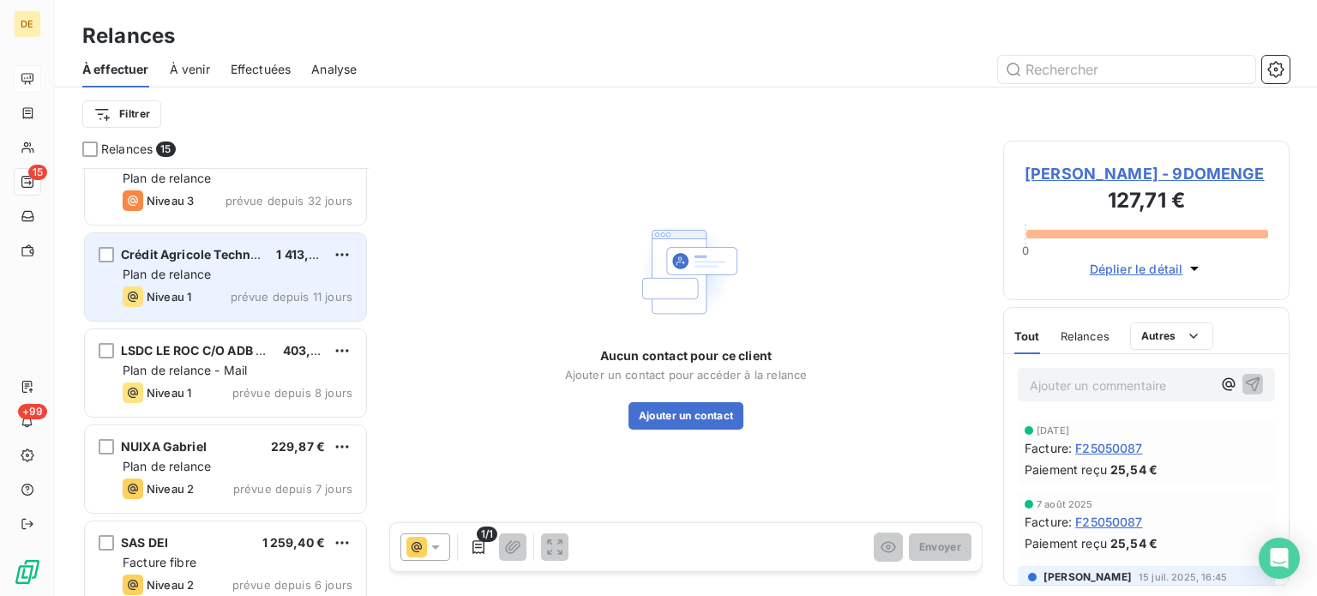
click at [282, 267] on div "Plan de relance" at bounding box center [238, 274] width 230 height 17
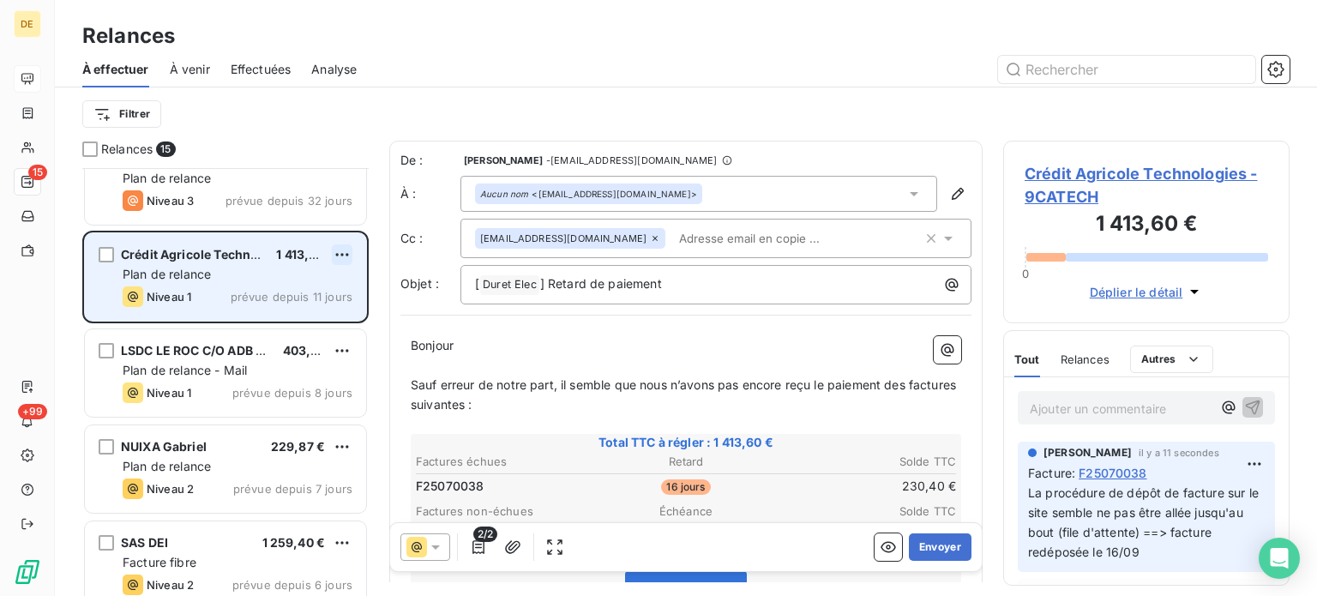
click at [346, 256] on html "DE 15 +99 Relances À effectuer À venir Effectuées Analyse Filtrer Relances 15 […" at bounding box center [658, 298] width 1317 height 596
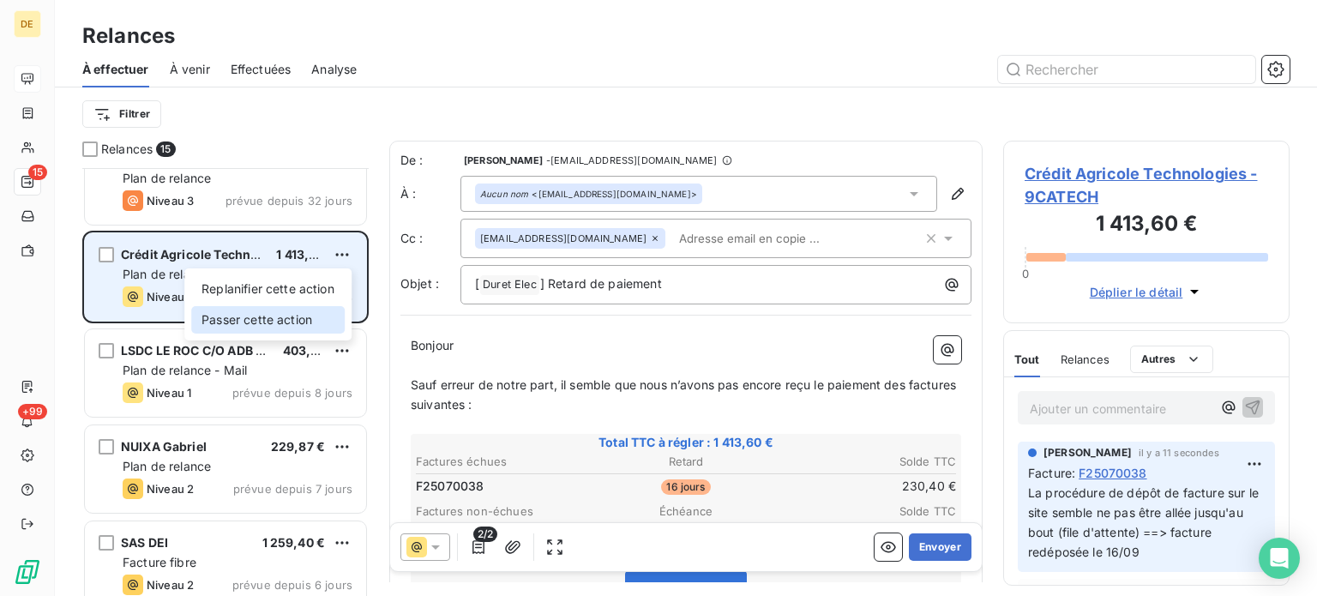
click at [304, 319] on div "Passer cette action" at bounding box center [267, 319] width 153 height 27
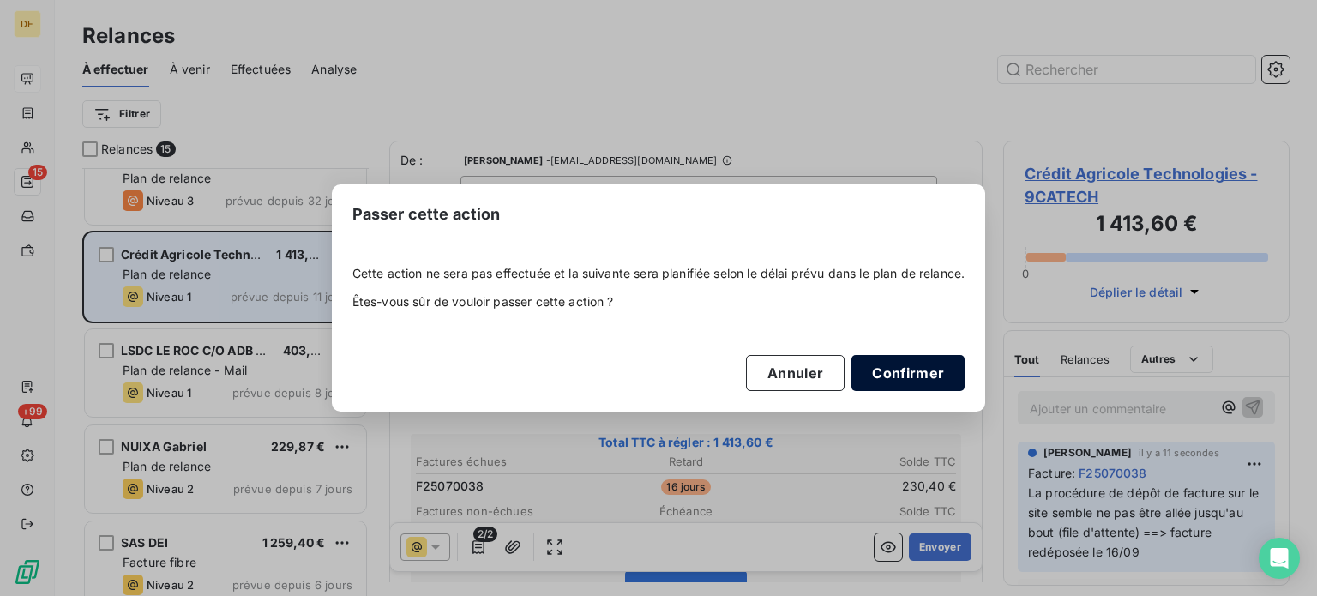
click at [932, 375] on button "Confirmer" at bounding box center [908, 373] width 113 height 36
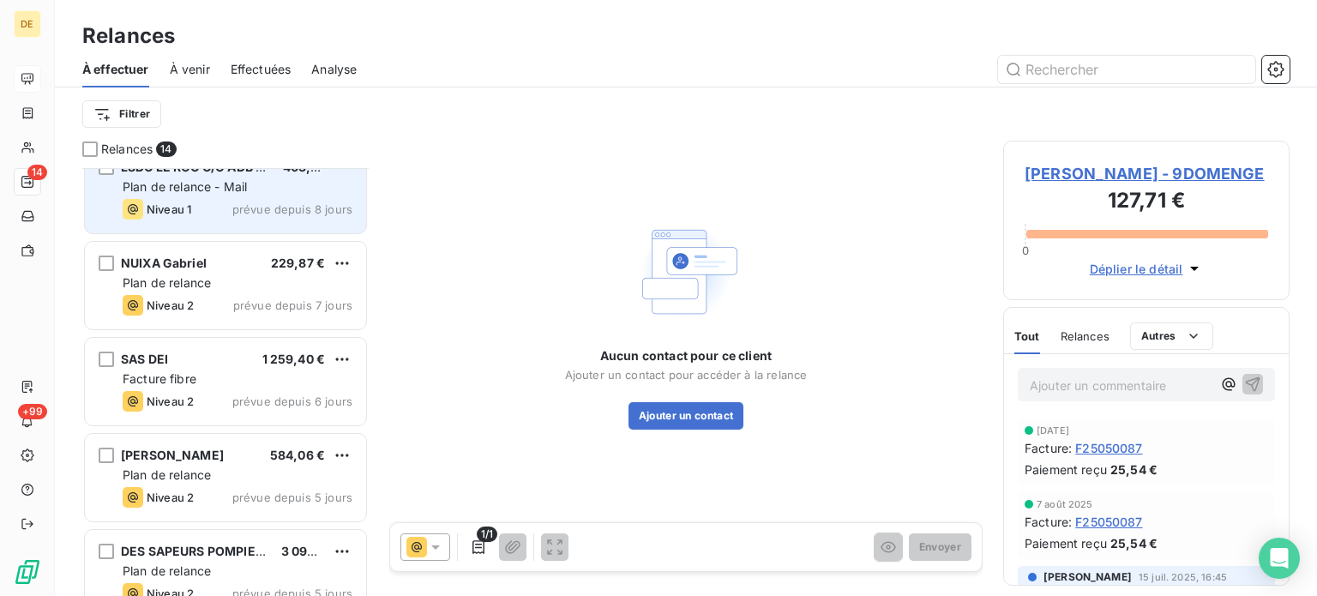
scroll to position [772, 0]
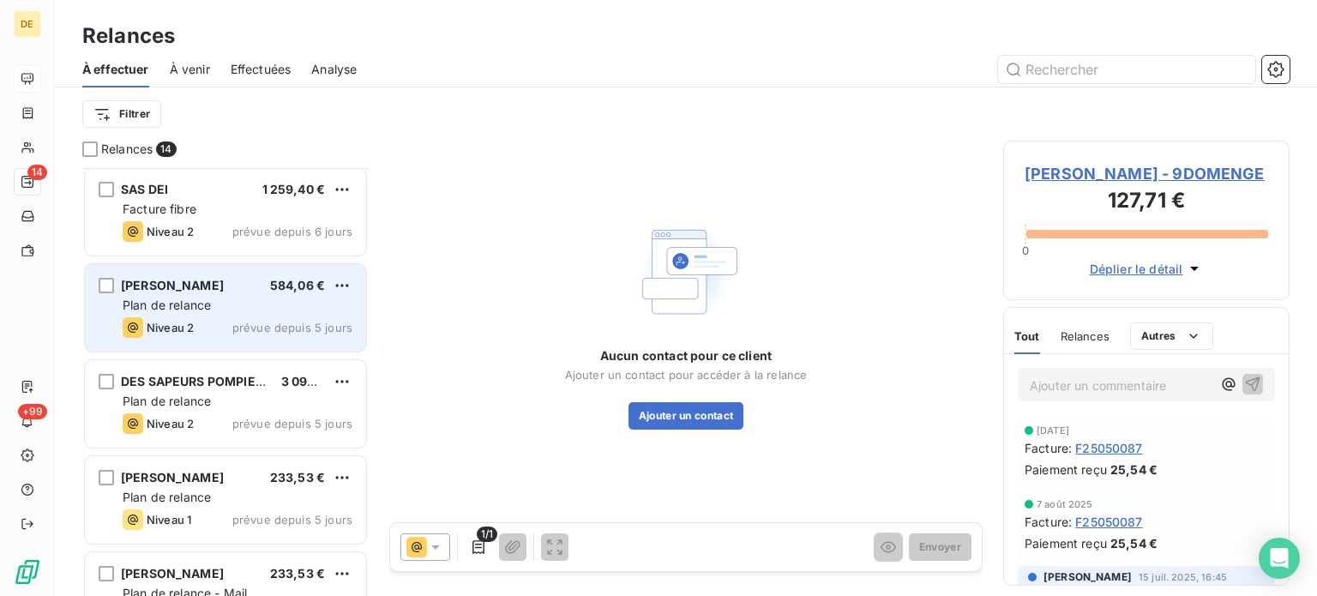
click at [193, 298] on span "Plan de relance" at bounding box center [167, 305] width 88 height 15
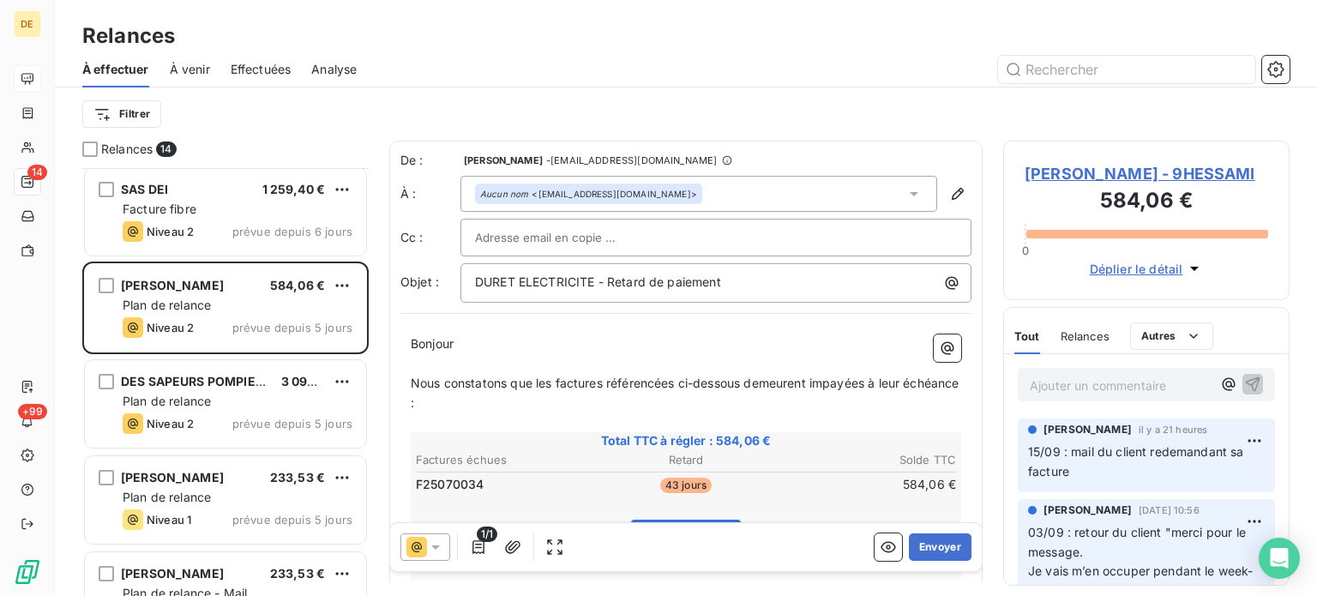
click at [1162, 175] on span "[PERSON_NAME] - 9HESSAMI" at bounding box center [1147, 173] width 244 height 23
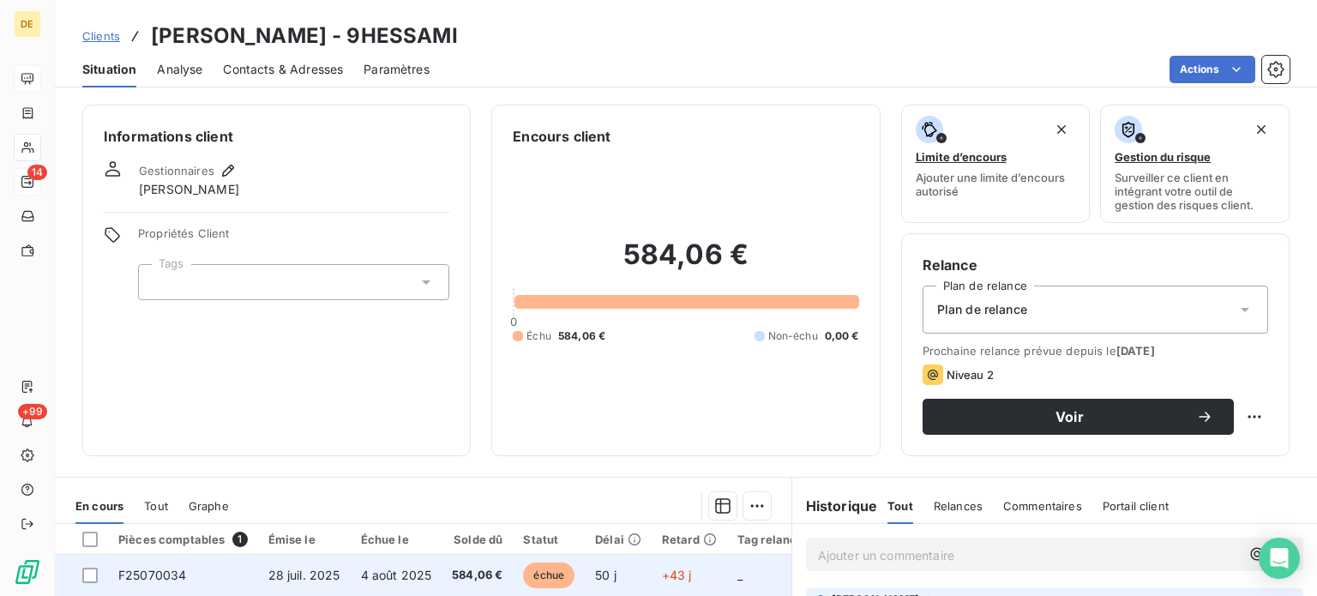
click at [232, 576] on td "F25070034" at bounding box center [183, 575] width 150 height 41
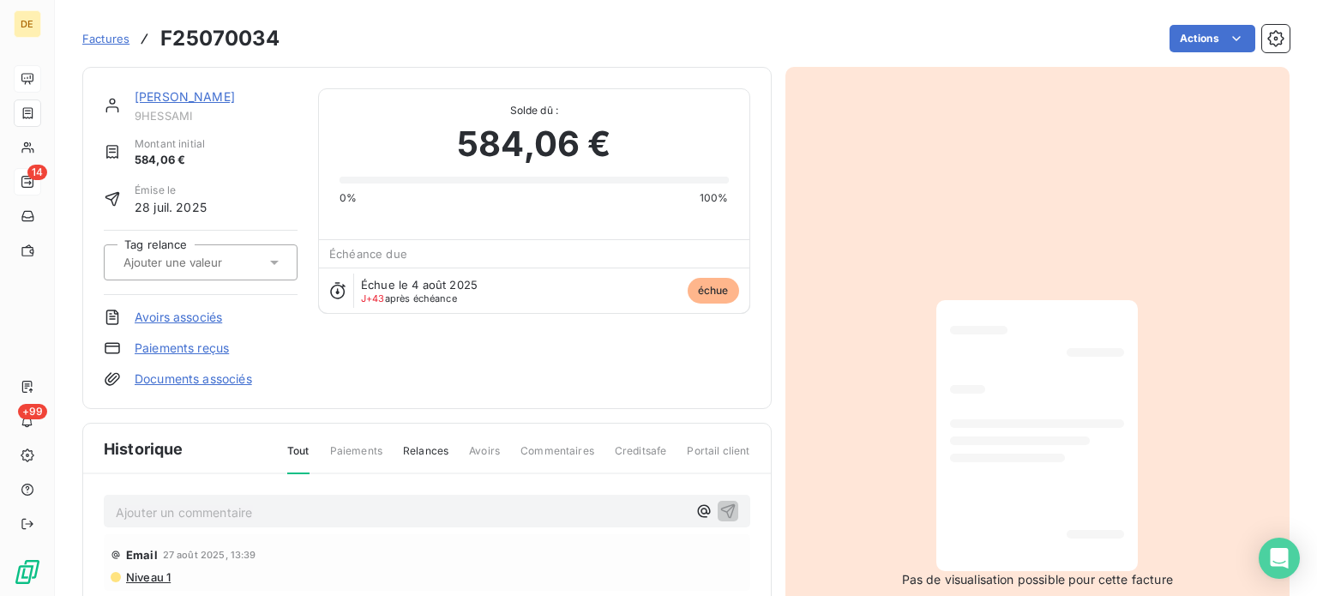
click at [184, 515] on p "Ajouter un commentaire ﻿" at bounding box center [401, 512] width 571 height 21
click at [725, 509] on icon "button" at bounding box center [727, 510] width 17 height 17
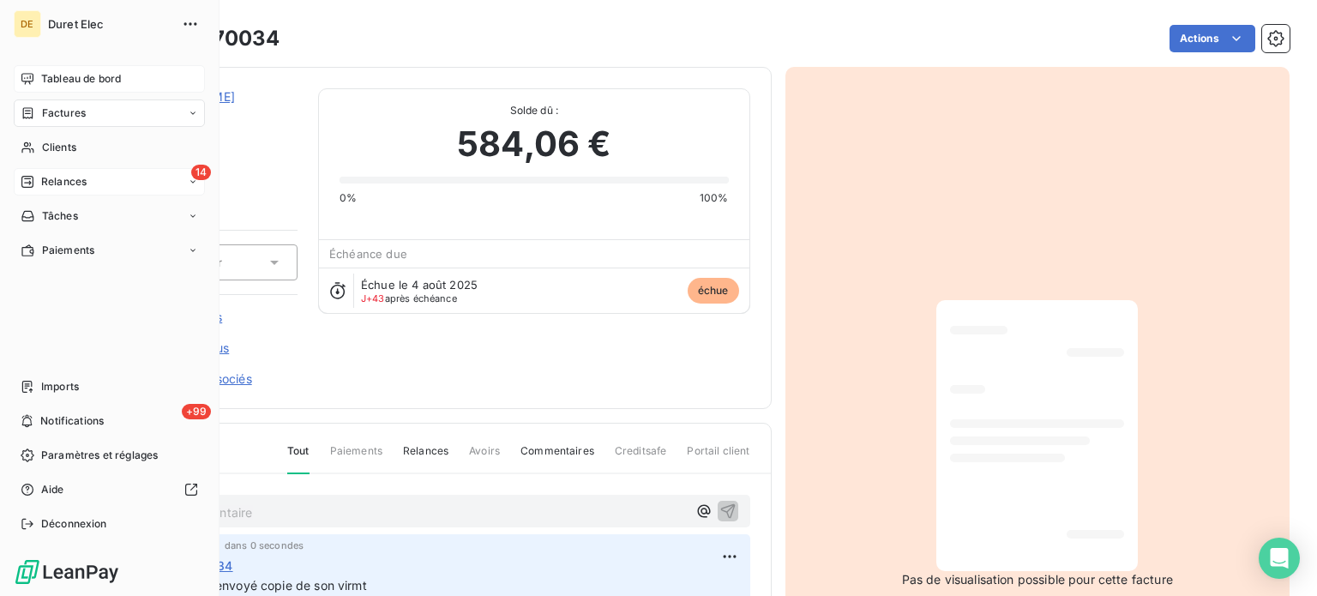
click at [89, 178] on div "14 Relances" at bounding box center [109, 181] width 191 height 27
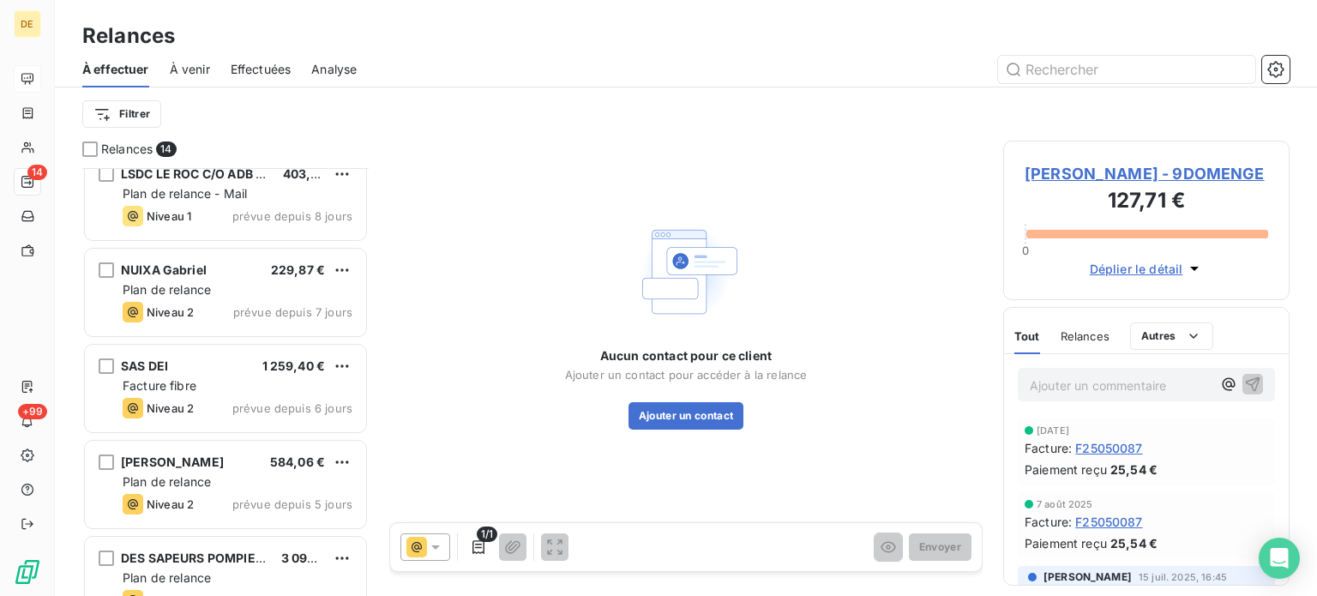
scroll to position [772, 0]
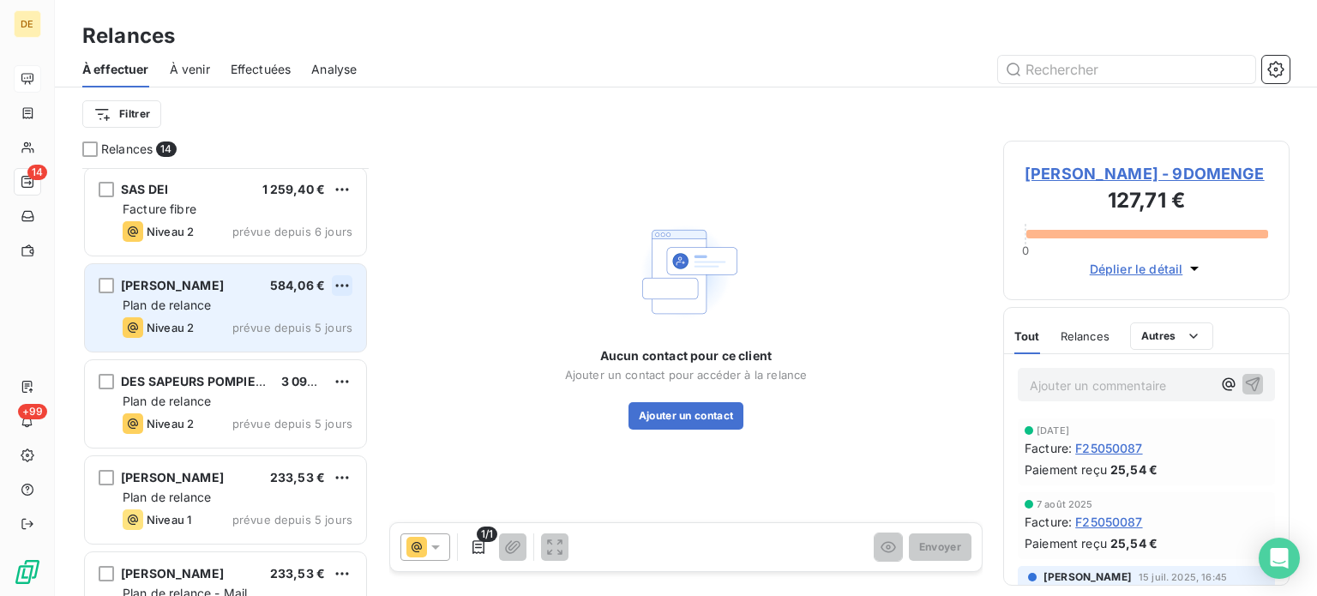
click at [336, 280] on html "DE 14 +99 Relances À effectuer À venir Effectuées Analyse Filtrer Relances 14 N…" at bounding box center [658, 298] width 1317 height 596
click at [295, 349] on div "Passer cette action" at bounding box center [267, 350] width 153 height 27
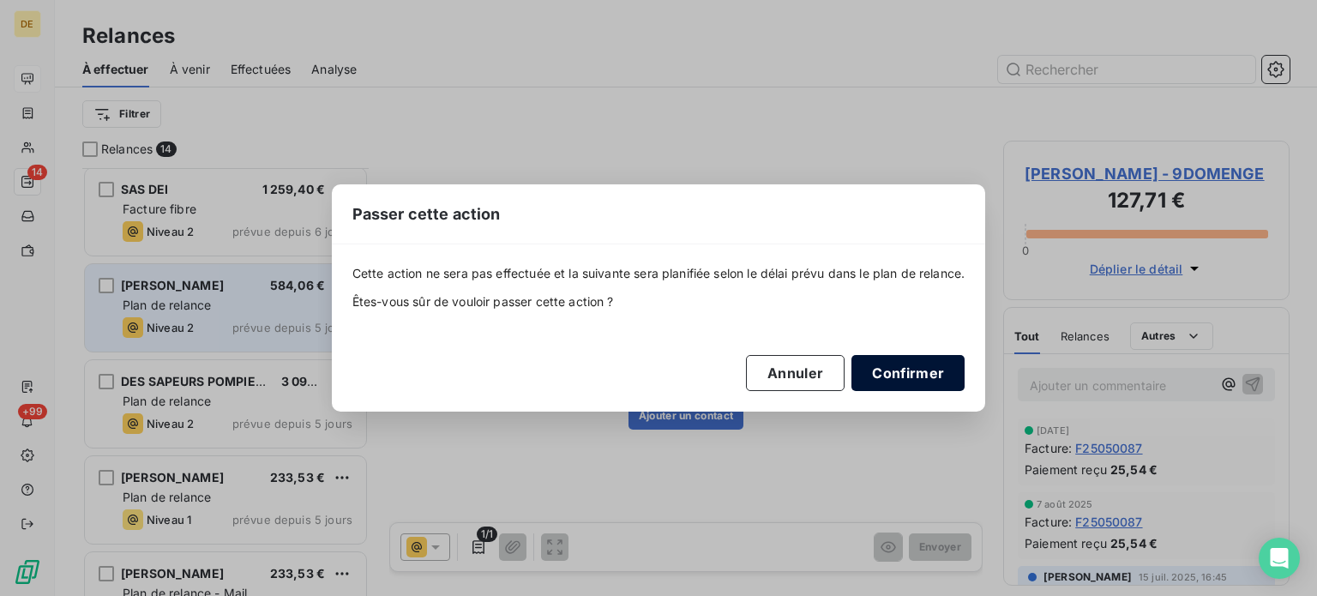
click at [956, 373] on button "Confirmer" at bounding box center [908, 373] width 113 height 36
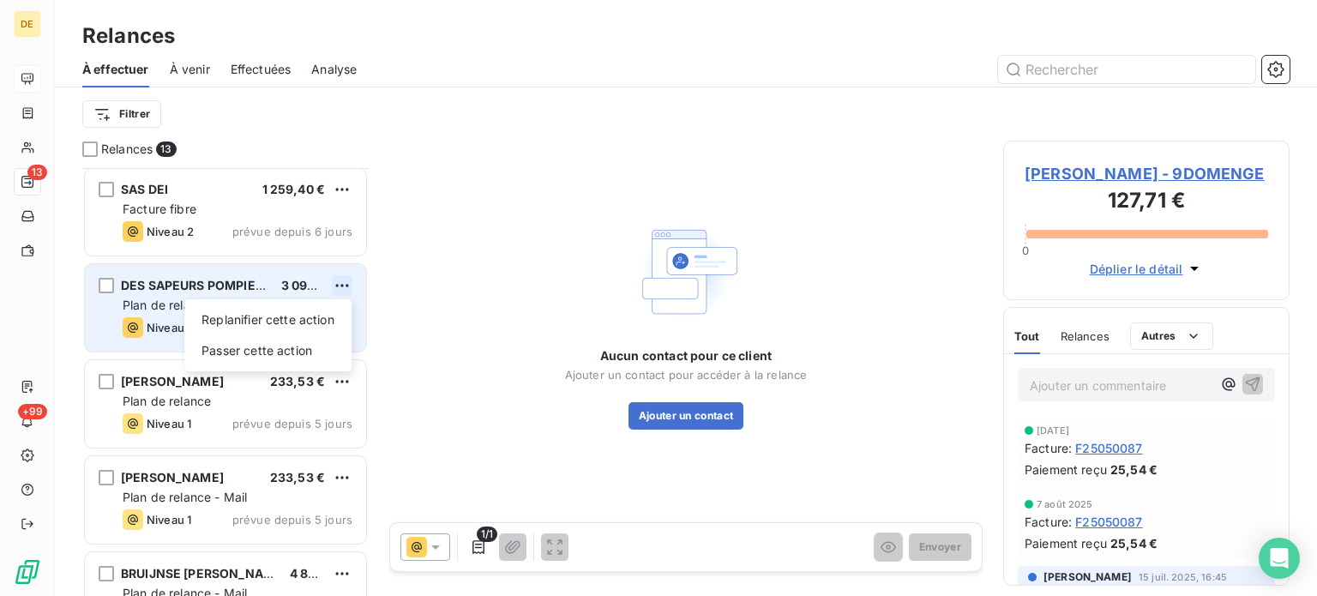
click at [348, 280] on html "DE 13 +99 Relances À effectuer À venir Effectuées Analyse Filtrer Relances 13 N…" at bounding box center [658, 298] width 1317 height 596
click at [295, 349] on div "Passer cette action" at bounding box center [267, 350] width 153 height 27
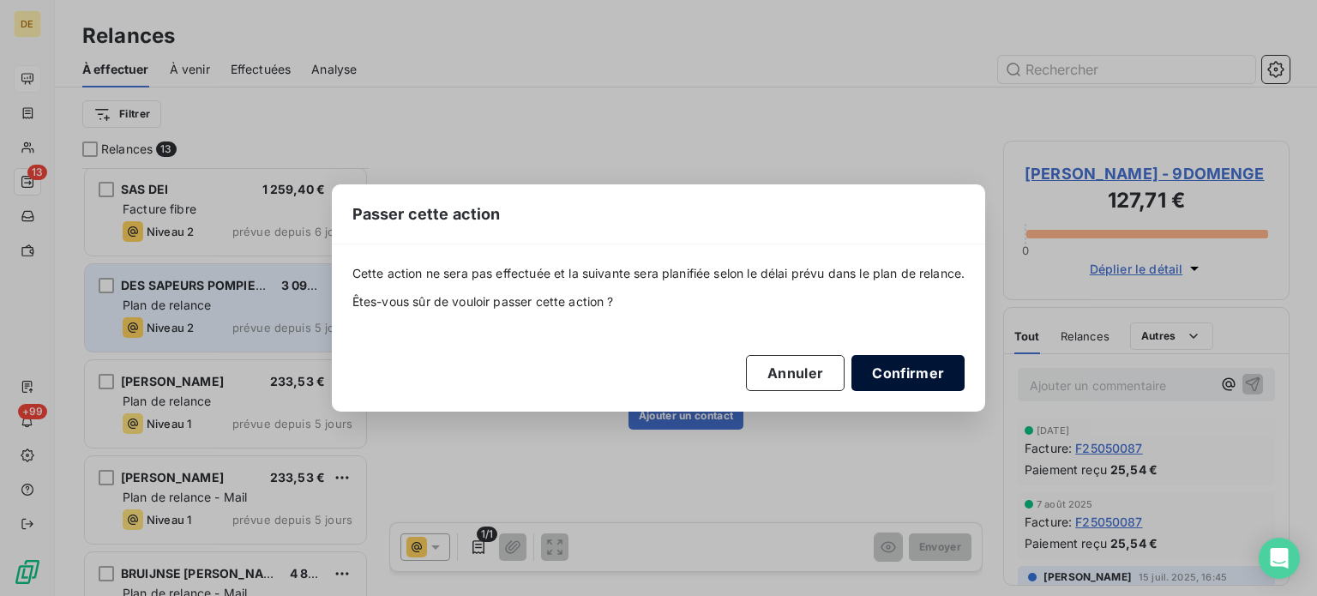
click at [907, 378] on button "Confirmer" at bounding box center [908, 373] width 113 height 36
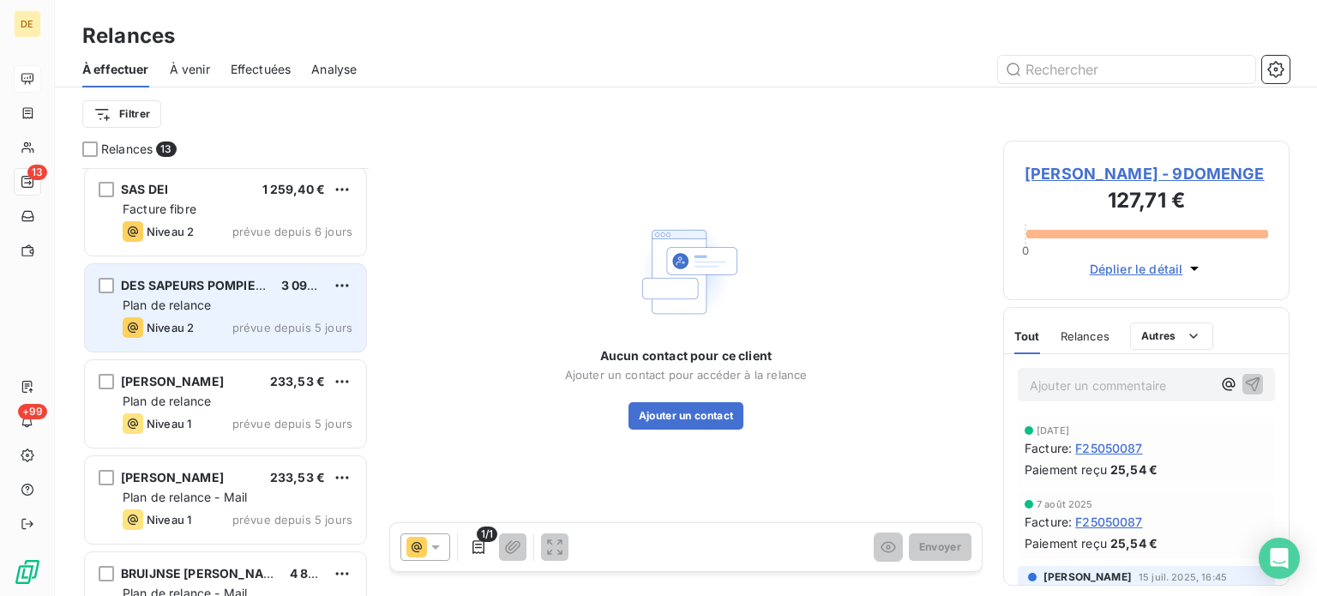
scroll to position [724, 0]
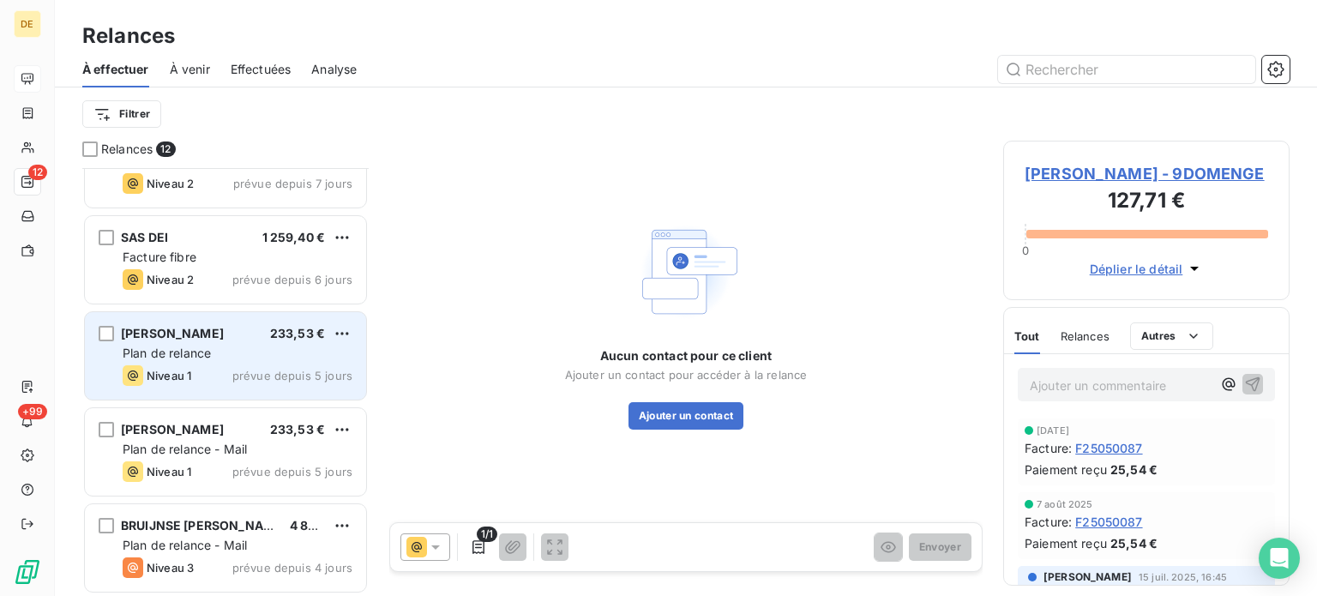
click at [173, 351] on span "Plan de relance" at bounding box center [167, 353] width 88 height 15
